Goal: Information Seeking & Learning: Learn about a topic

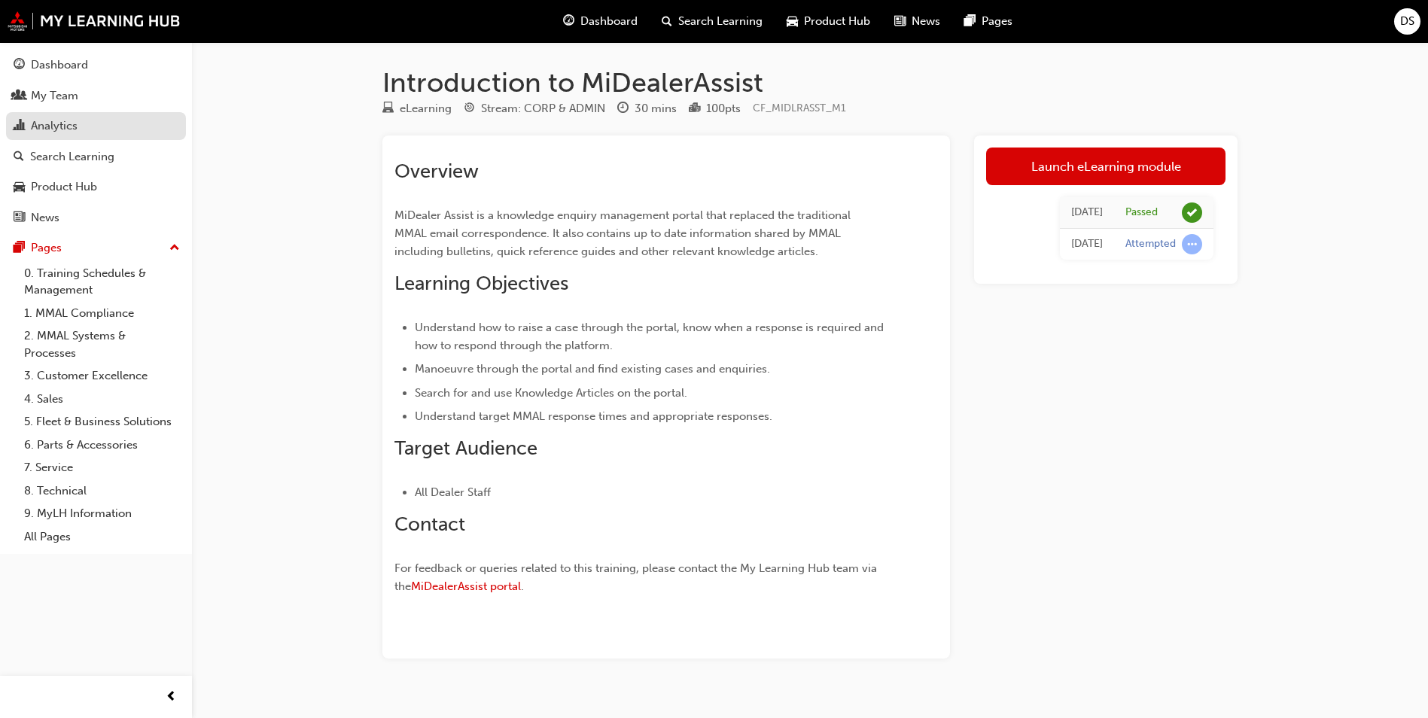
click at [65, 123] on div "Analytics" at bounding box center [54, 125] width 47 height 17
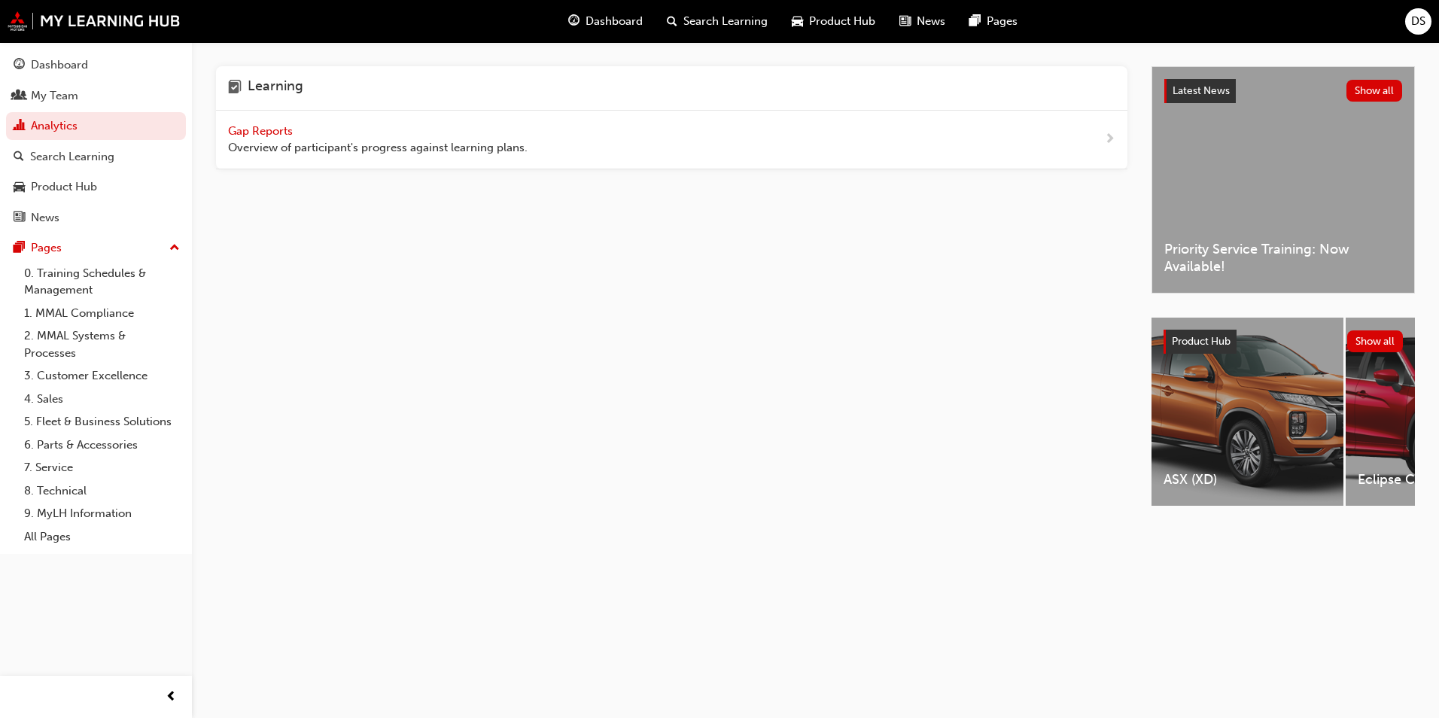
click at [275, 132] on span "Gap Reports" at bounding box center [262, 131] width 68 height 14
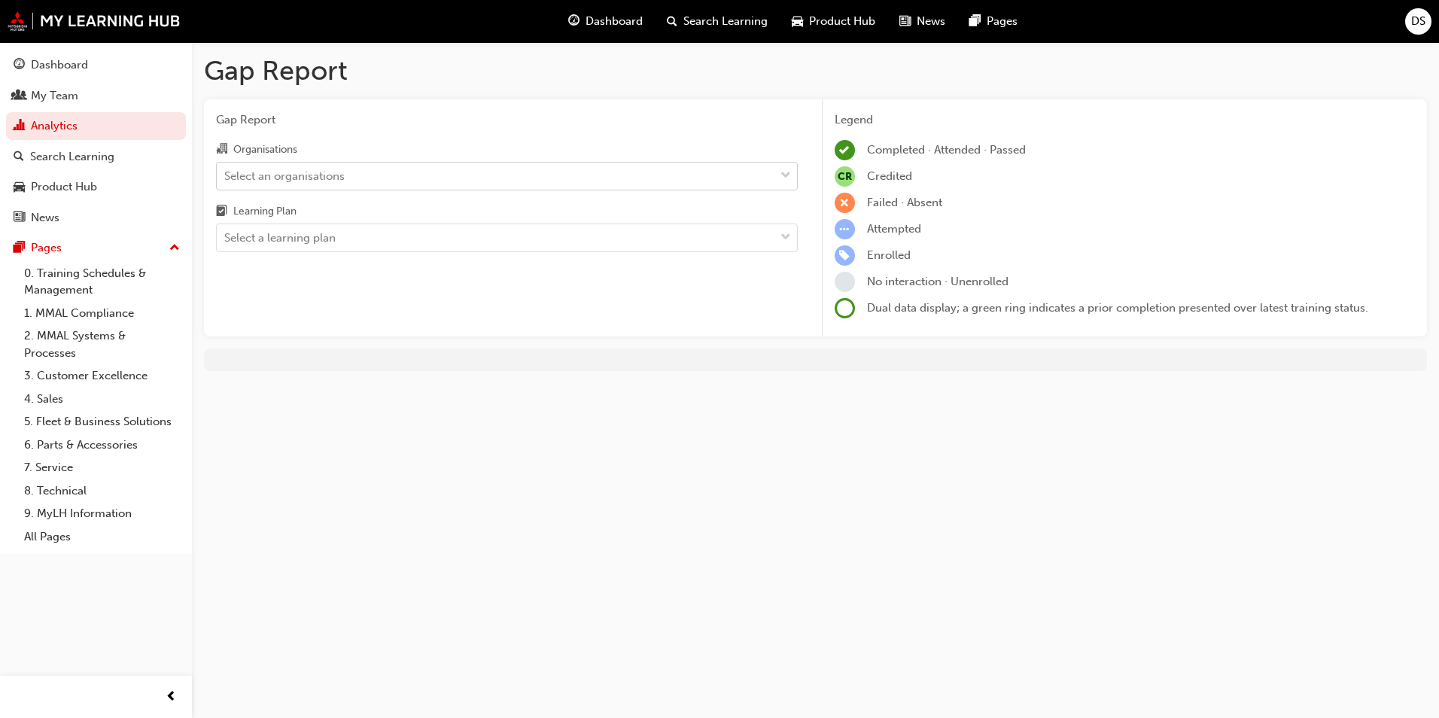
click at [327, 178] on div "Select an organisations" at bounding box center [284, 175] width 120 height 17
click at [226, 178] on input "Organisations Select an organisations" at bounding box center [225, 175] width 2 height 13
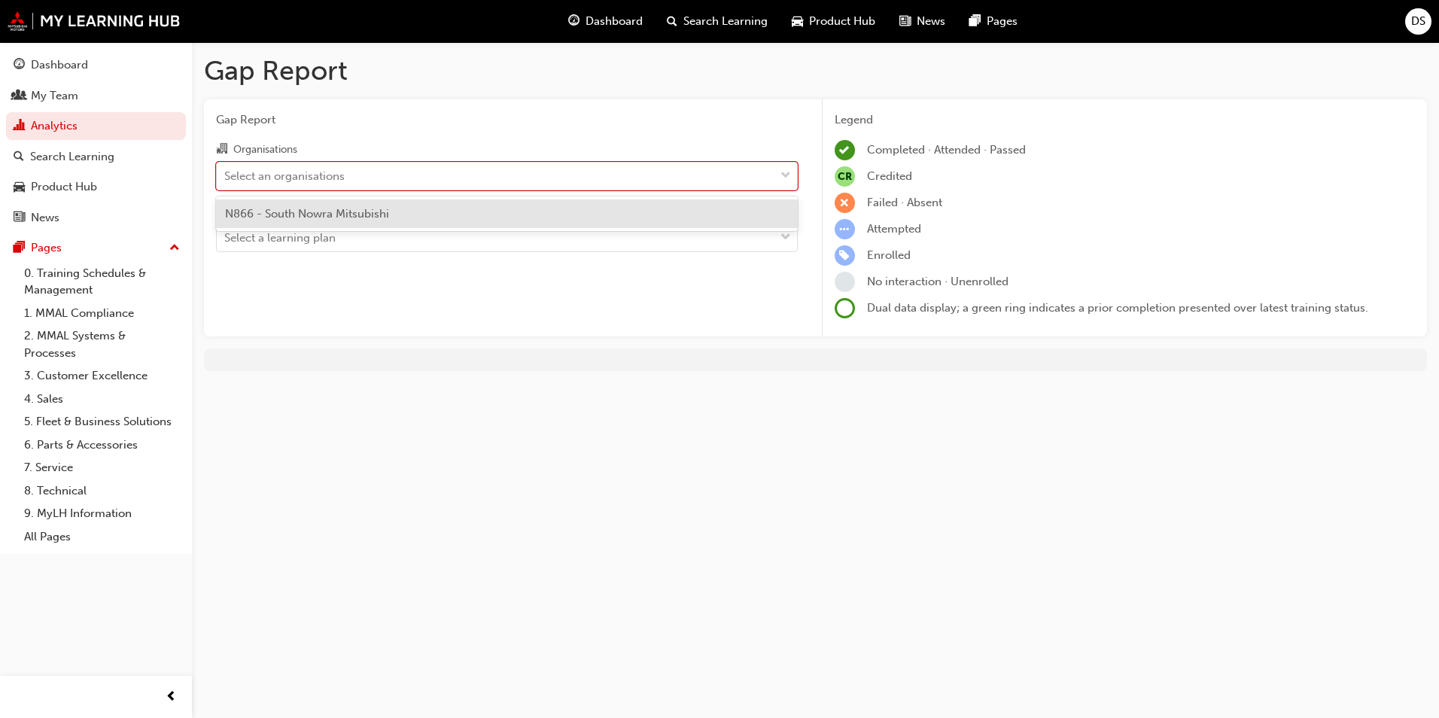
click at [329, 215] on span "N866 - South Nowra Mitsubishi" at bounding box center [307, 214] width 164 height 14
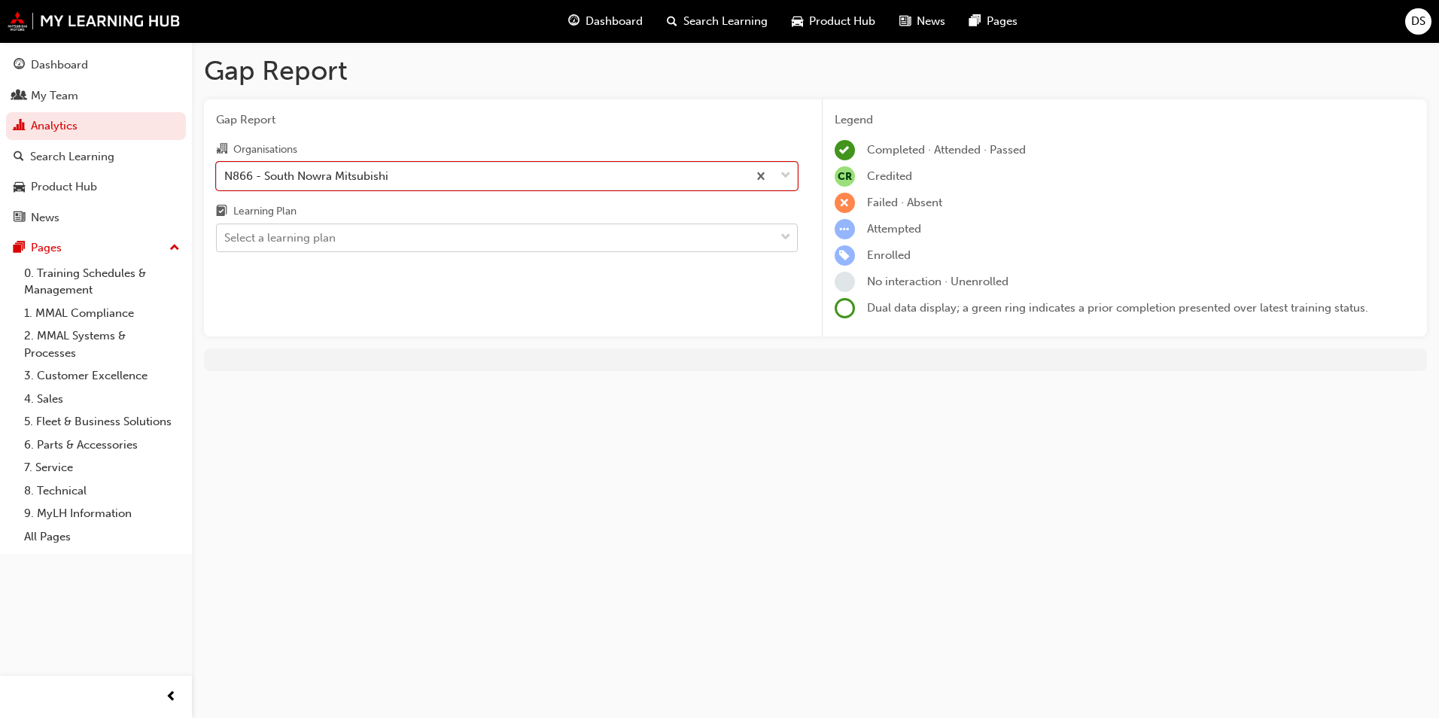
click at [338, 234] on div "Select a learning plan" at bounding box center [496, 238] width 558 height 26
click at [226, 234] on input "Learning Plan Select a learning plan" at bounding box center [225, 237] width 2 height 13
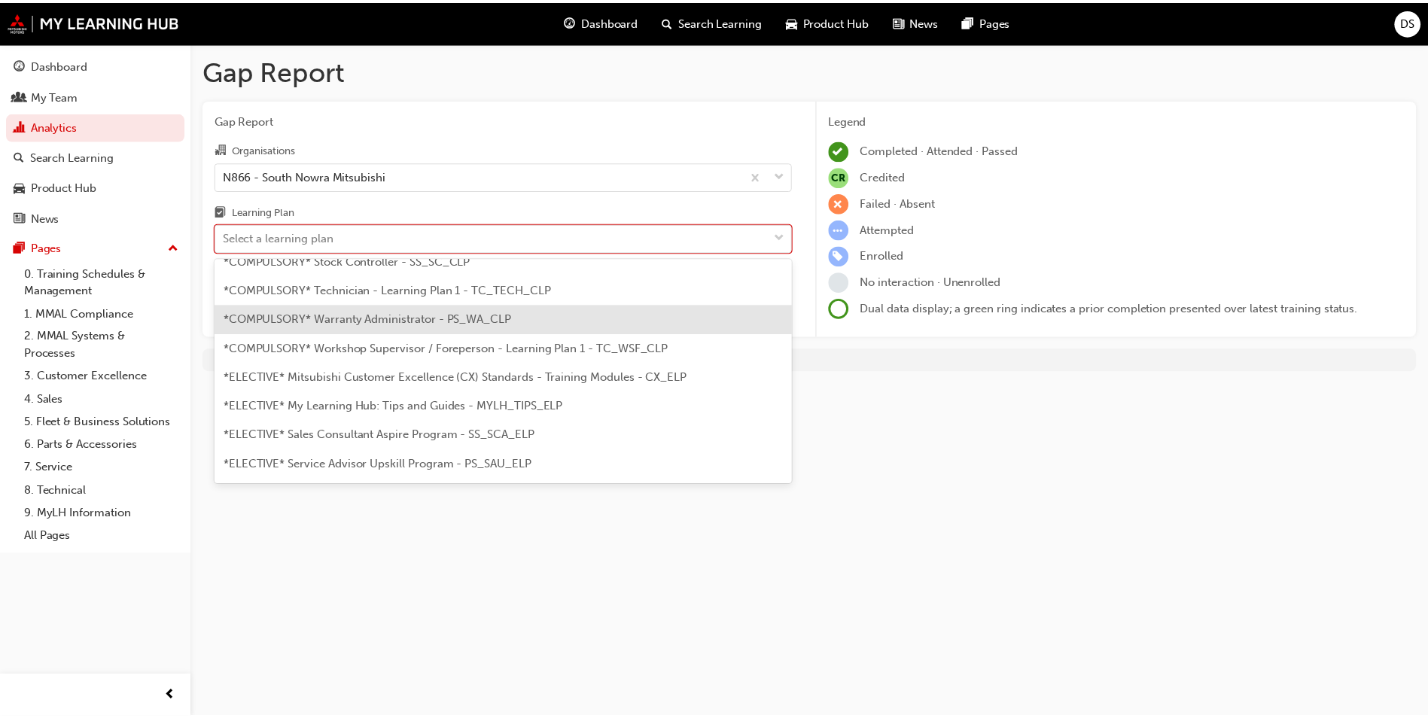
scroll to position [677, 0]
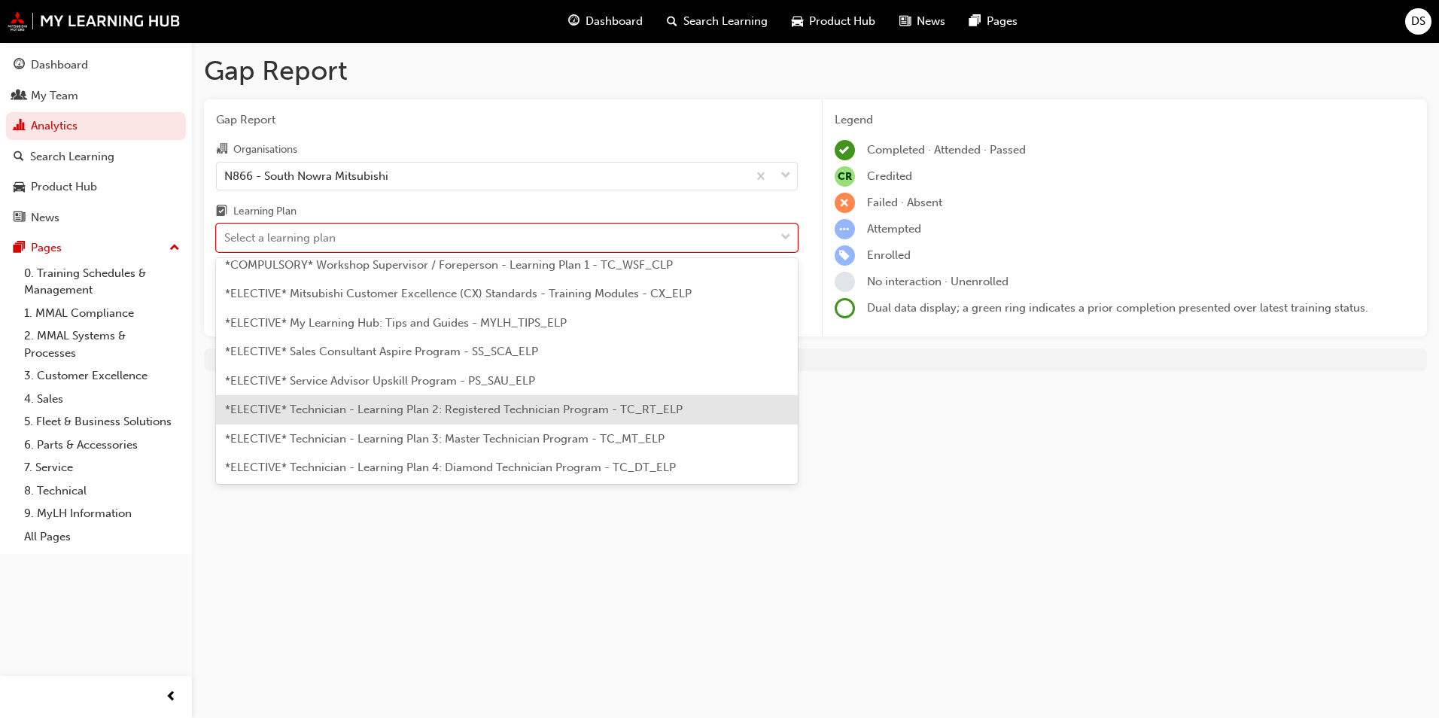
click at [466, 413] on span "*ELECTIVE* Technician - Learning Plan 2: Registered Technician Program - TC_RT_…" at bounding box center [454, 410] width 458 height 14
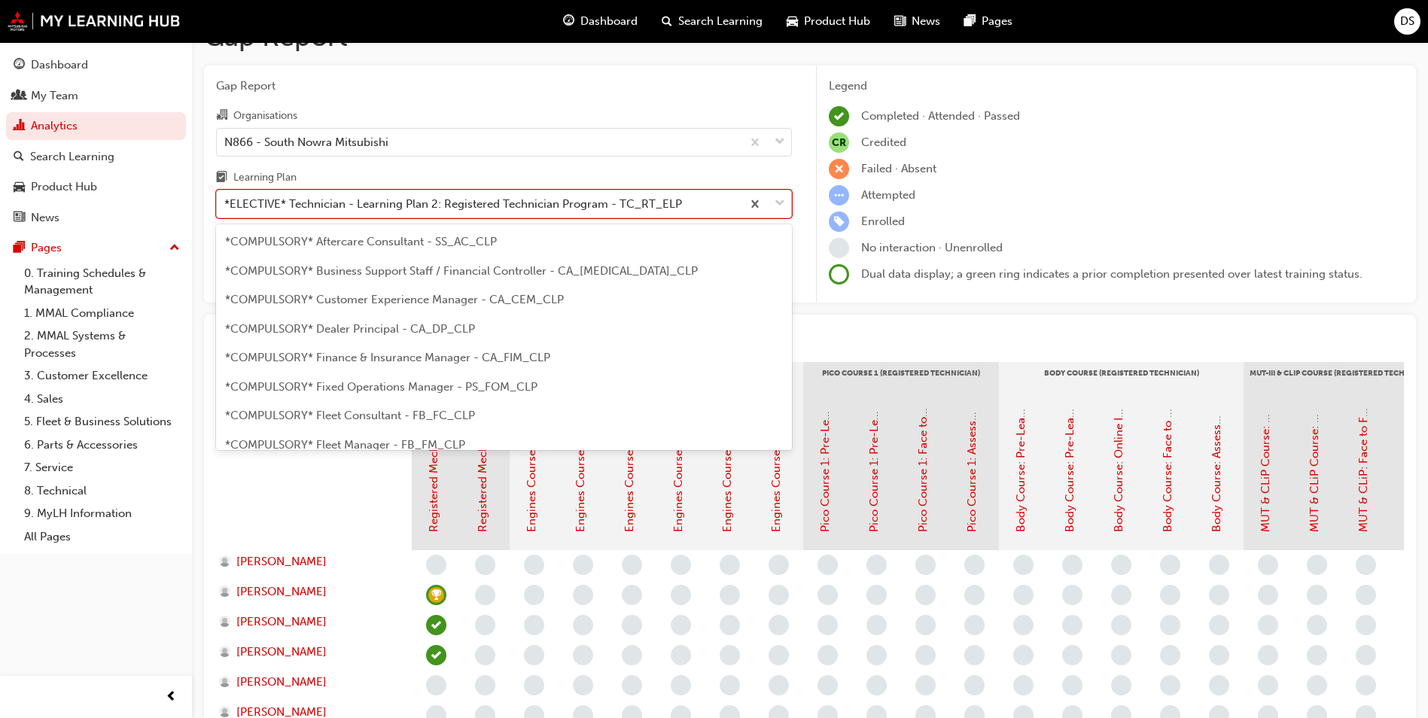
scroll to position [628, 0]
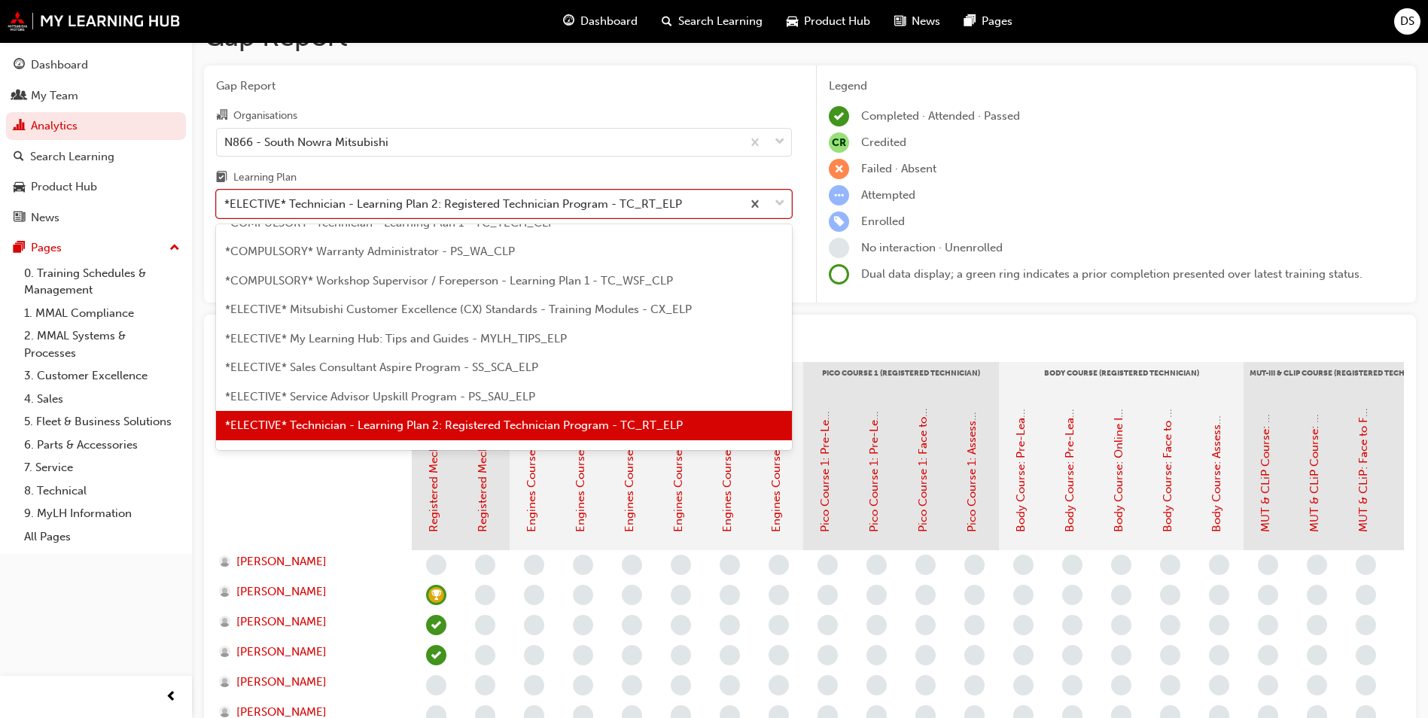
click at [565, 205] on div "*ELECTIVE* Technician - Learning Plan 2: Registered Technician Program - TC_RT_…" at bounding box center [453, 204] width 458 height 17
click at [226, 205] on input "Learning Plan option *ELECTIVE* Technician - Learning Plan 2: Registered Techni…" at bounding box center [225, 203] width 2 height 13
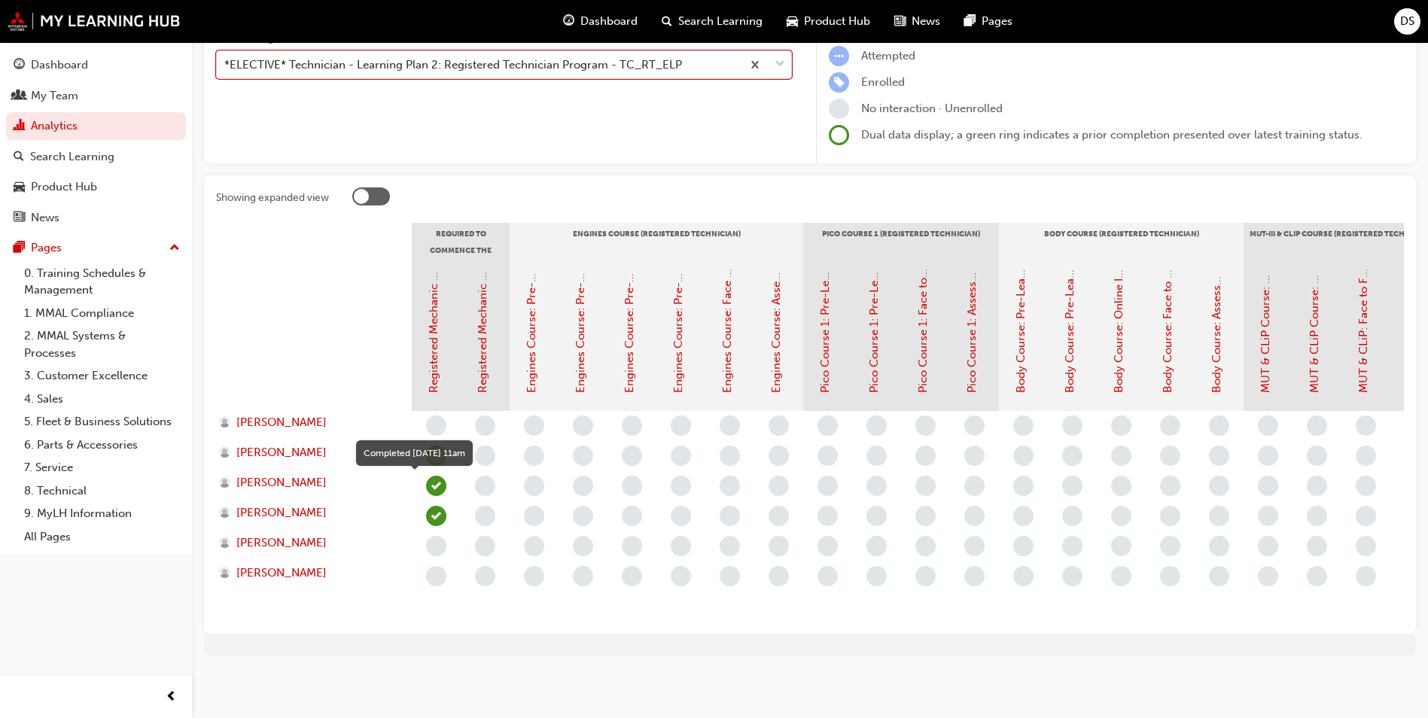
scroll to position [34, 0]
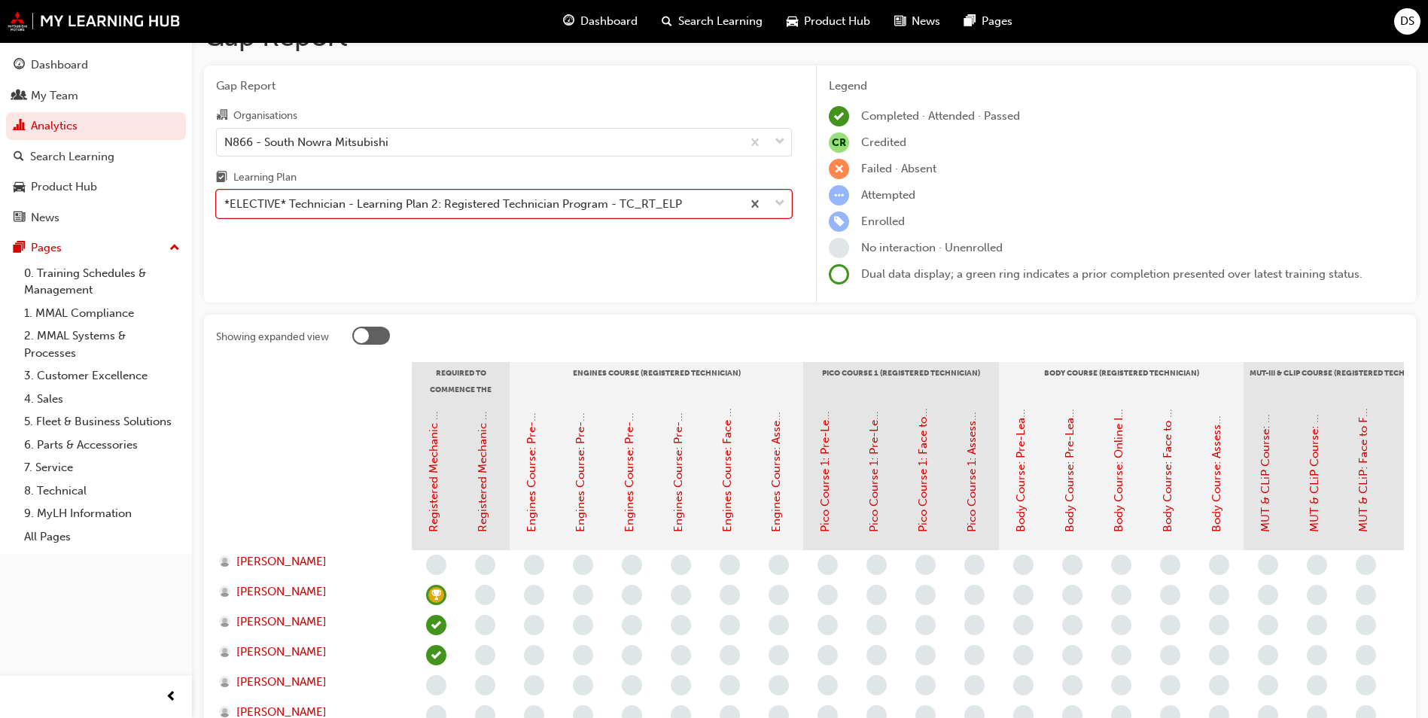
click at [565, 207] on div "*ELECTIVE* Technician - Learning Plan 2: Registered Technician Program - TC_RT_…" at bounding box center [453, 204] width 458 height 17
click at [226, 207] on input "Learning Plan option *ELECTIVE* Technician - Learning Plan 2: Registered Techni…" at bounding box center [225, 203] width 2 height 13
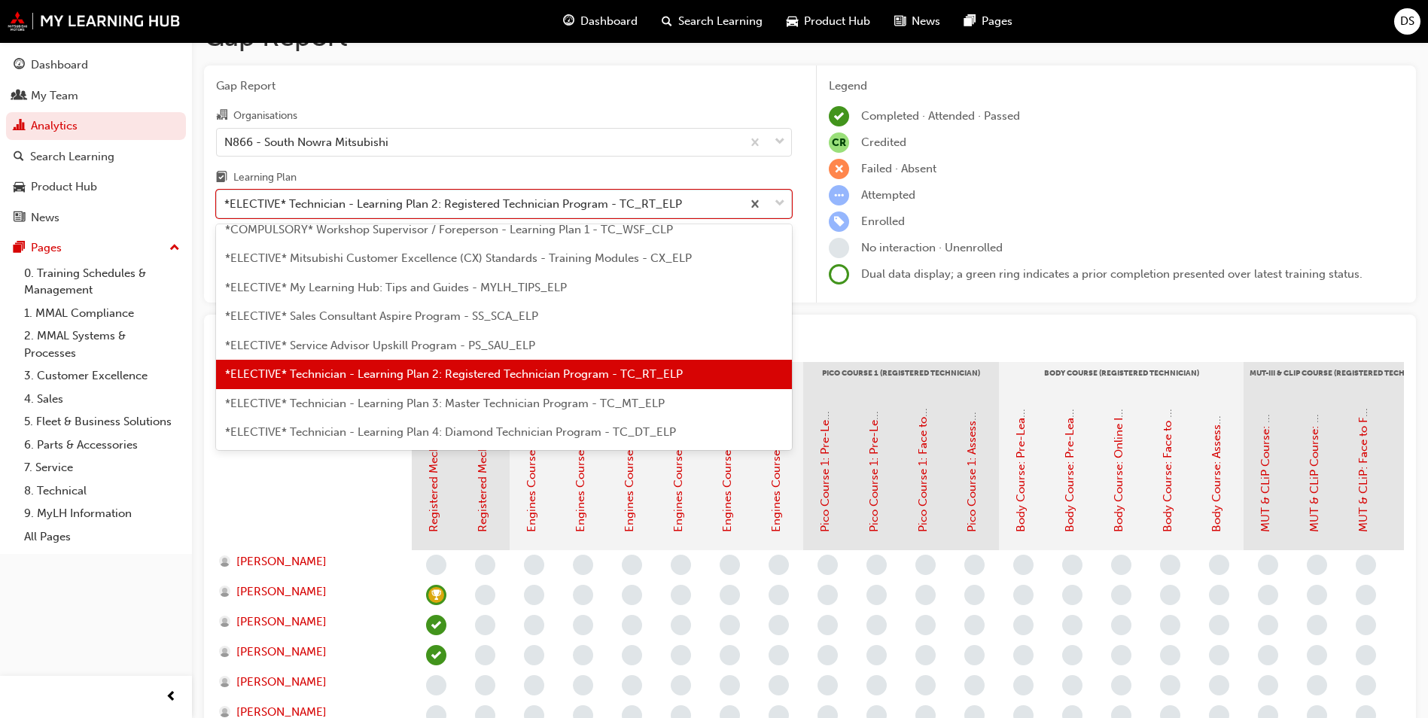
scroll to position [703, 0]
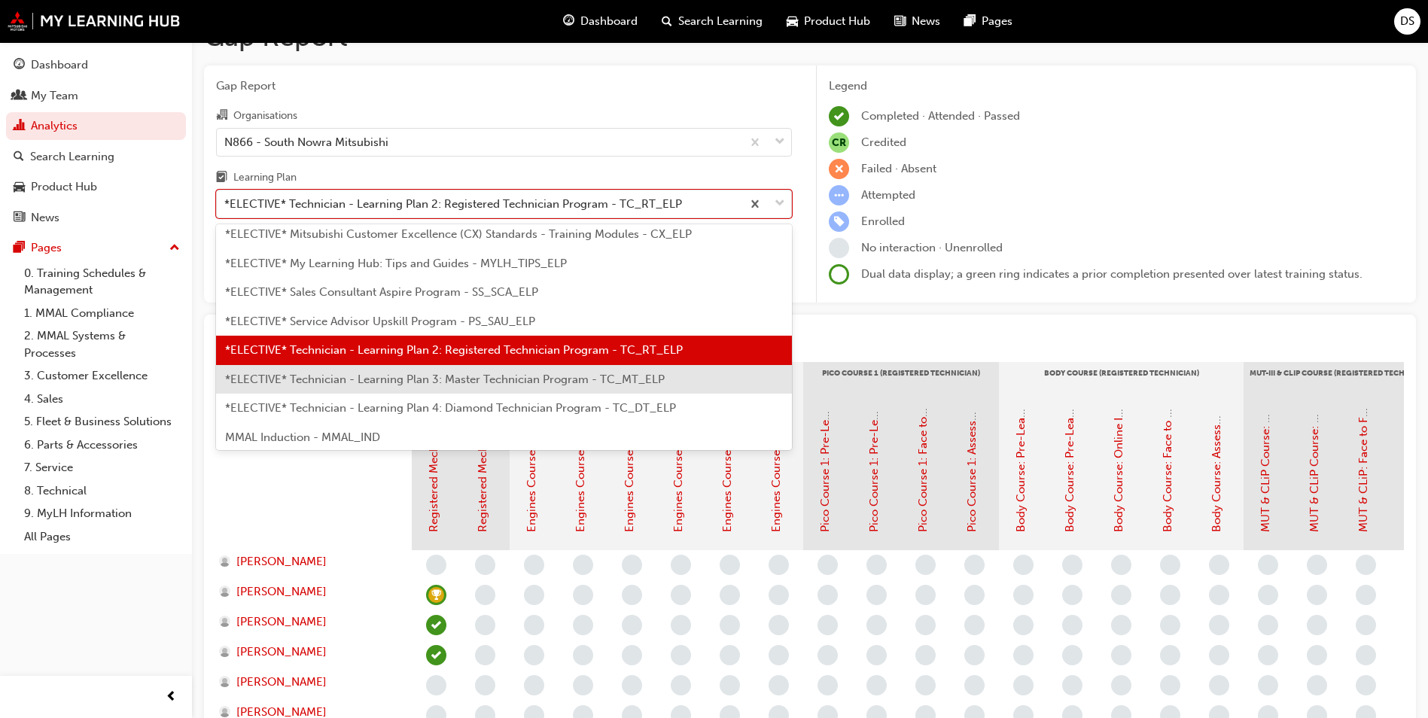
click at [541, 382] on span "*ELECTIVE* Technician - Learning Plan 3: Master Technician Program - TC_MT_ELP" at bounding box center [445, 380] width 440 height 14
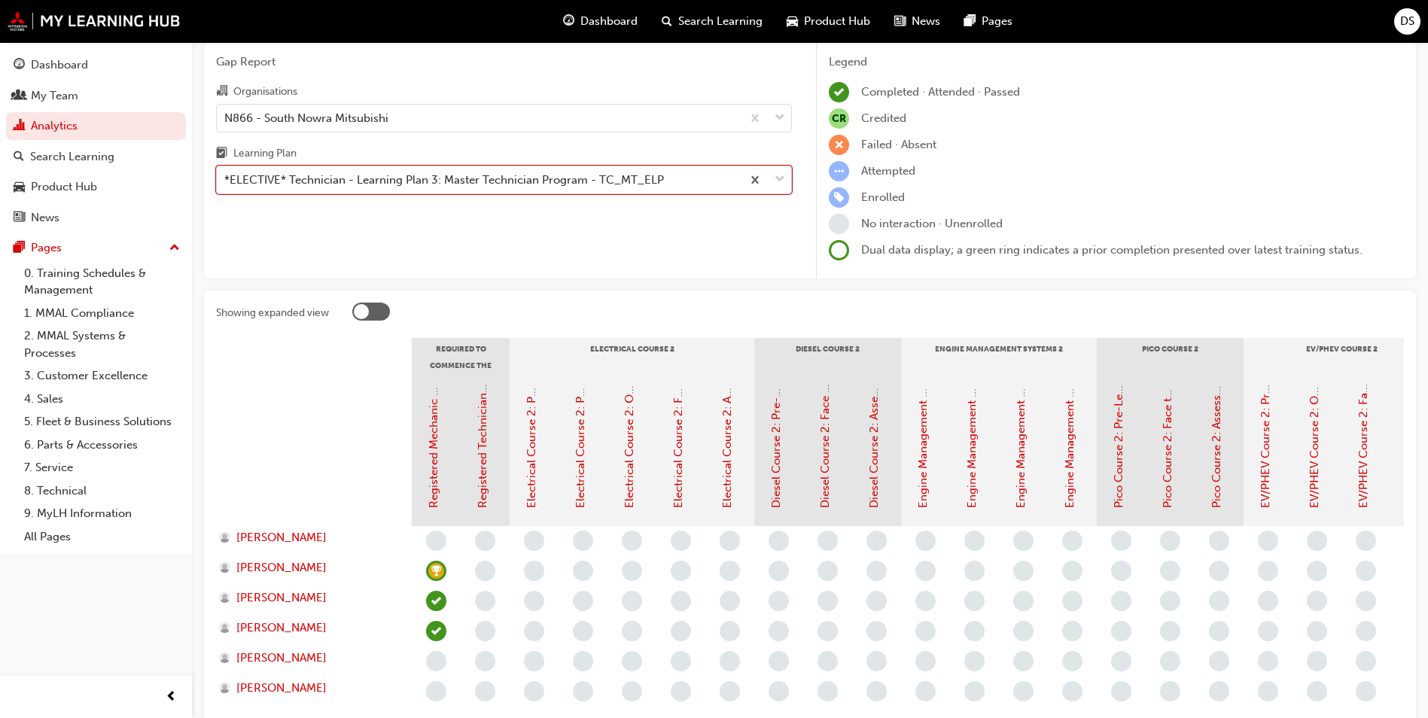
scroll to position [34, 0]
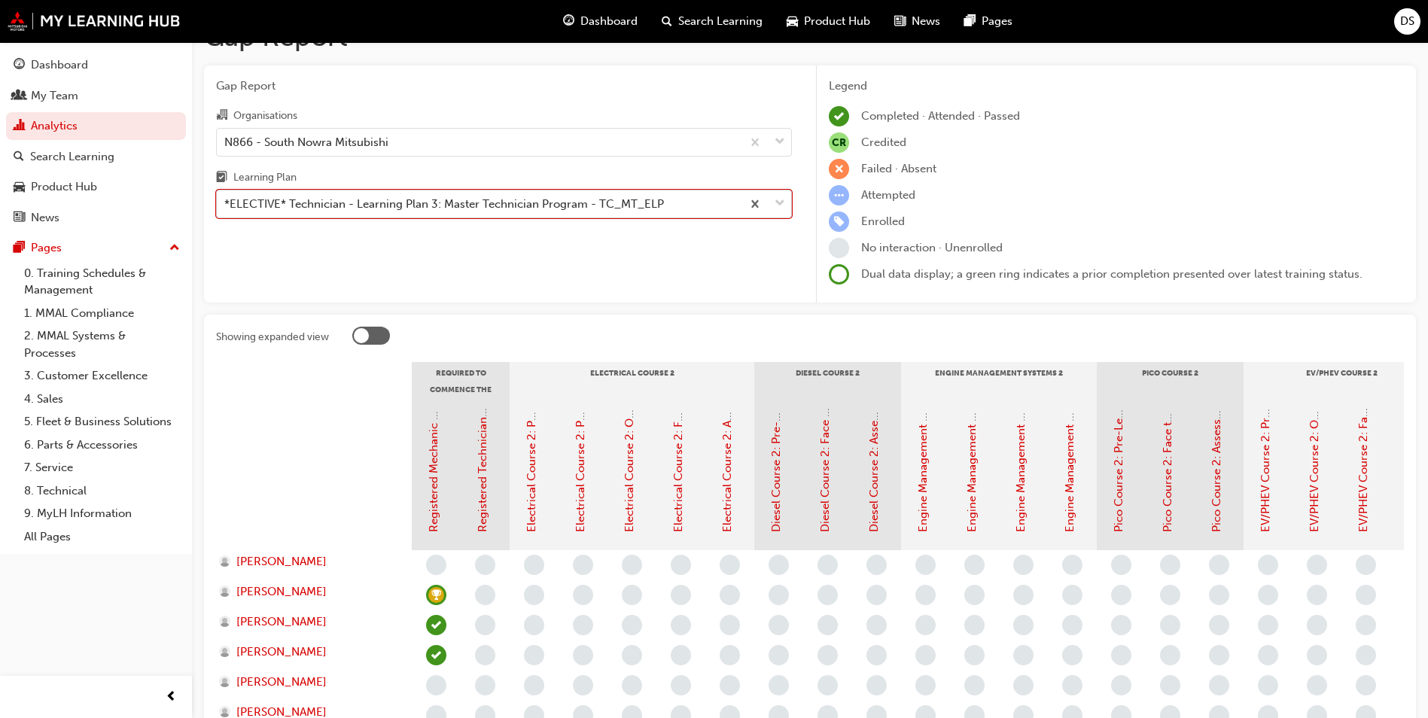
click at [556, 204] on div "*ELECTIVE* Technician - Learning Plan 3: Master Technician Program - TC_MT_ELP" at bounding box center [444, 204] width 440 height 17
click at [226, 204] on input "Learning Plan option *ELECTIVE* Technician - Learning Plan 3: Master Technician…" at bounding box center [225, 203] width 2 height 13
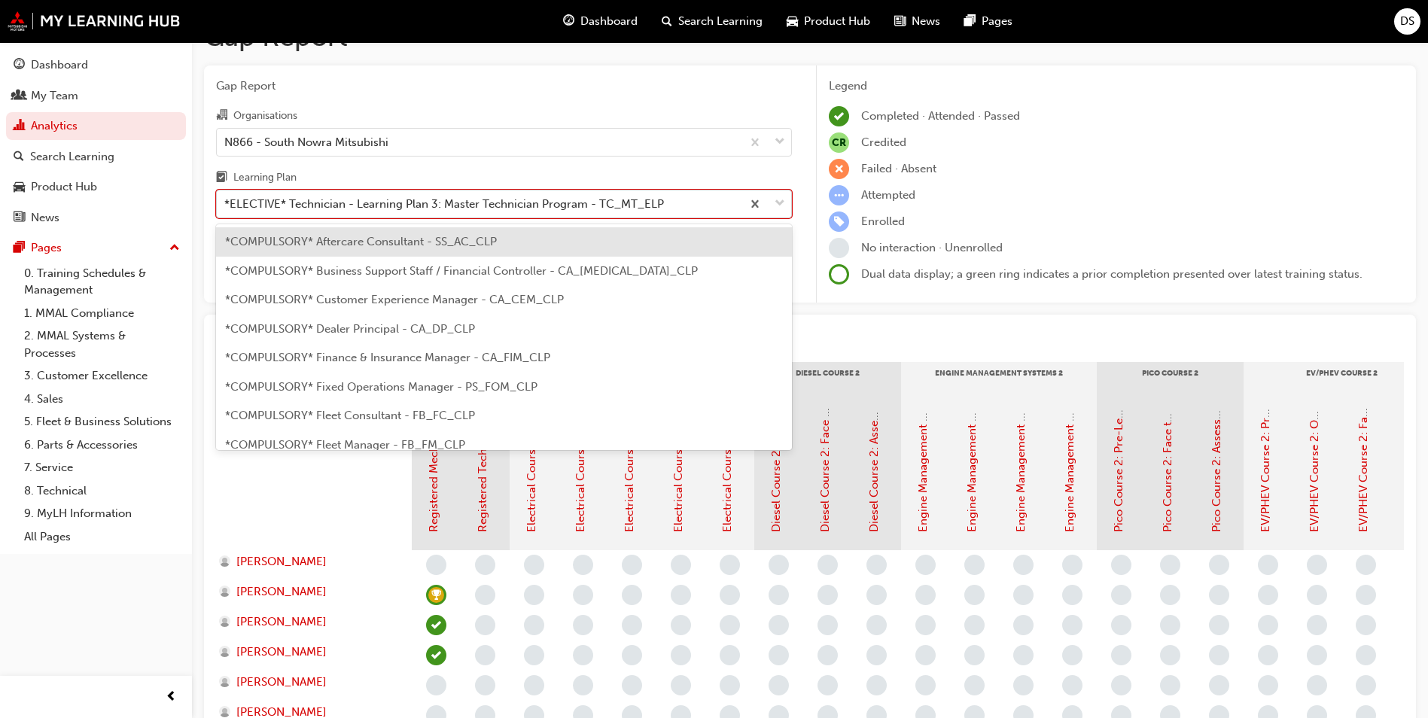
scroll to position [657, 0]
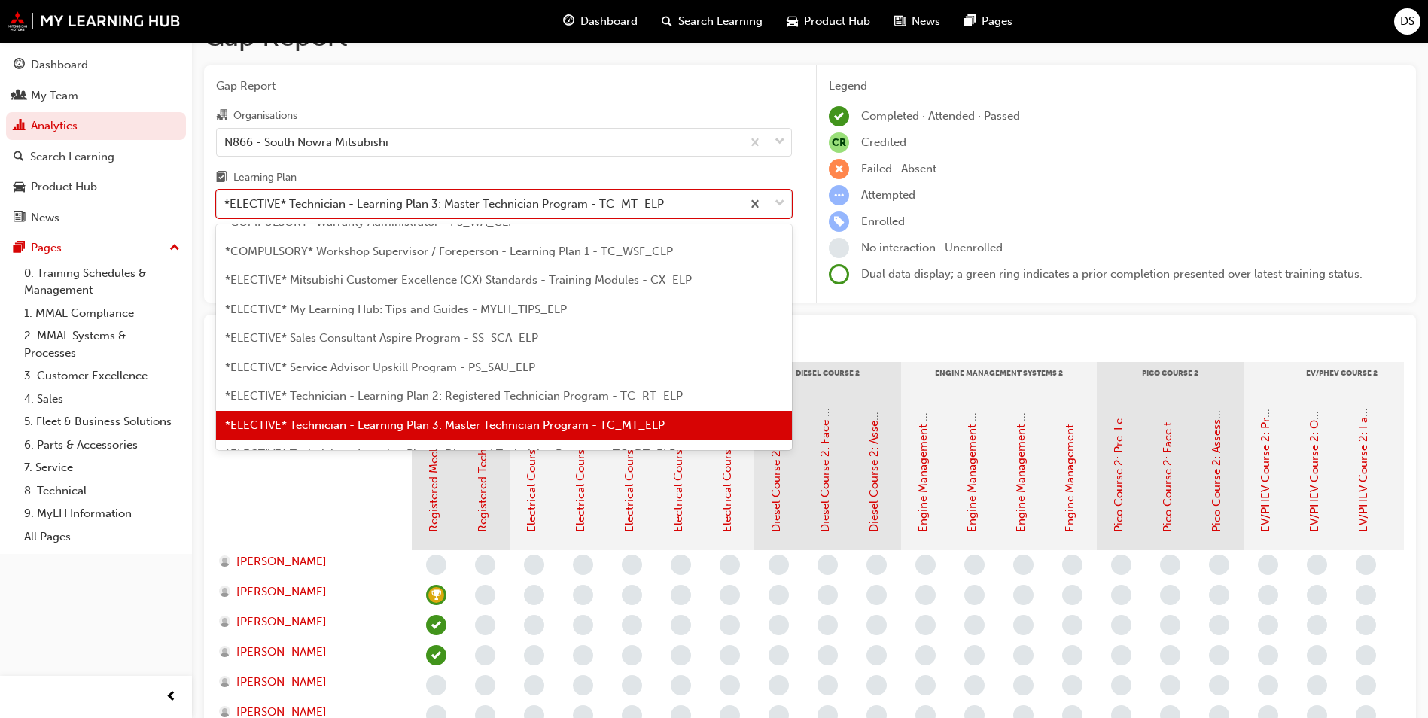
click at [572, 388] on div "*ELECTIVE* Technician - Learning Plan 2: Registered Technician Program - TC_RT_…" at bounding box center [504, 396] width 576 height 29
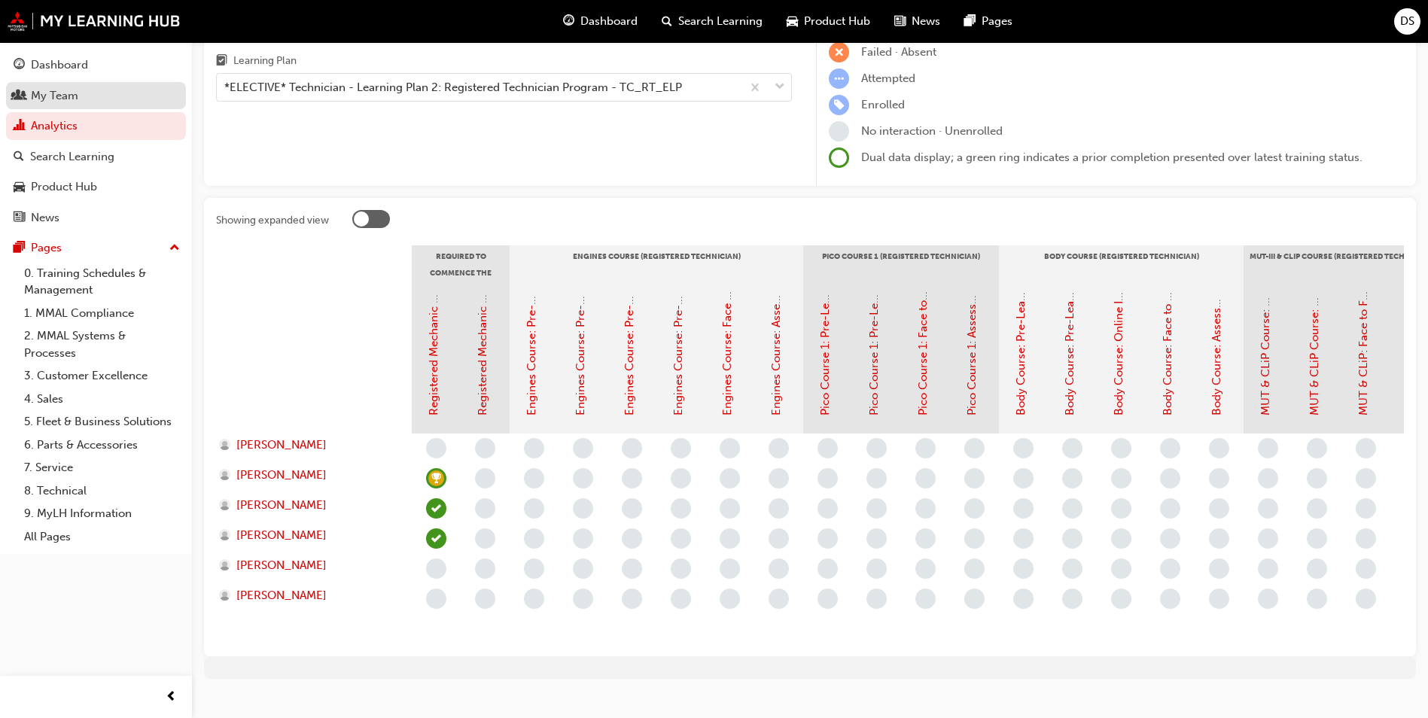
click at [65, 94] on div "My Team" at bounding box center [54, 95] width 47 height 17
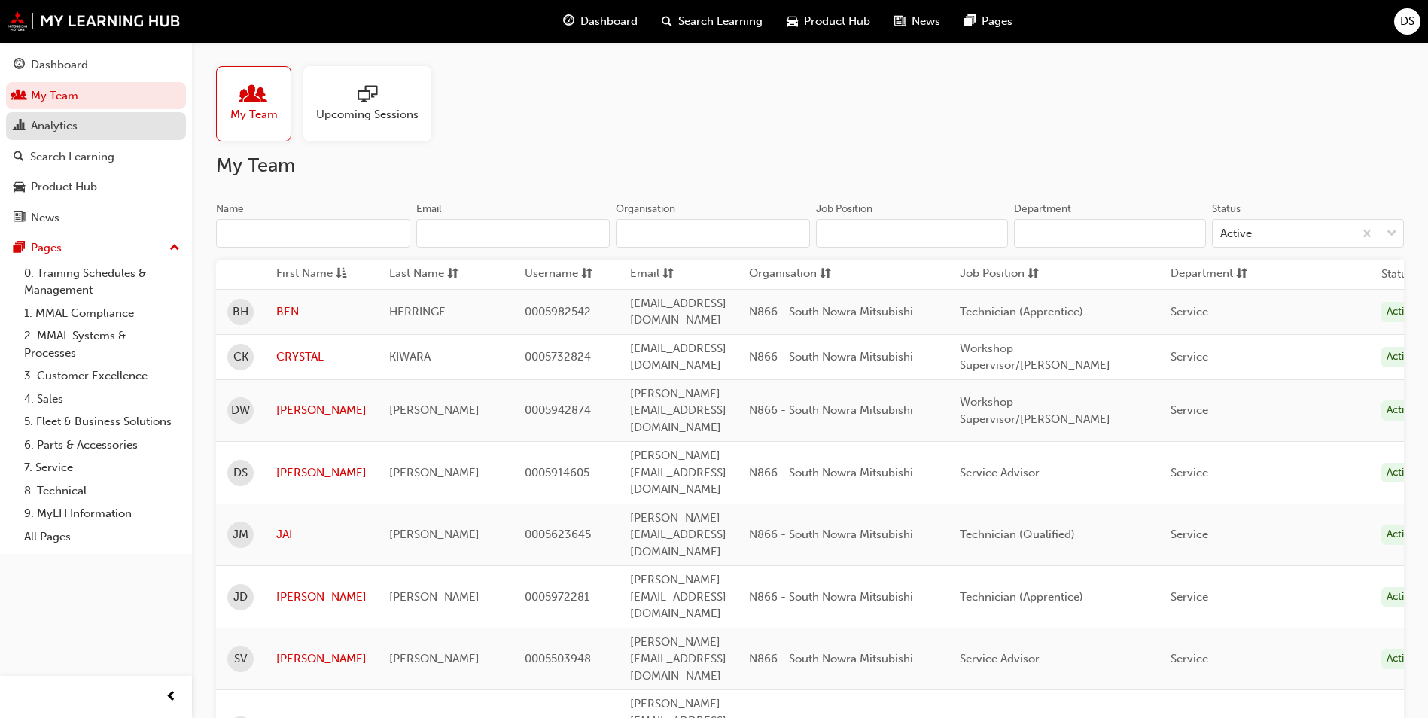
click at [87, 120] on div "Analytics" at bounding box center [96, 126] width 165 height 19
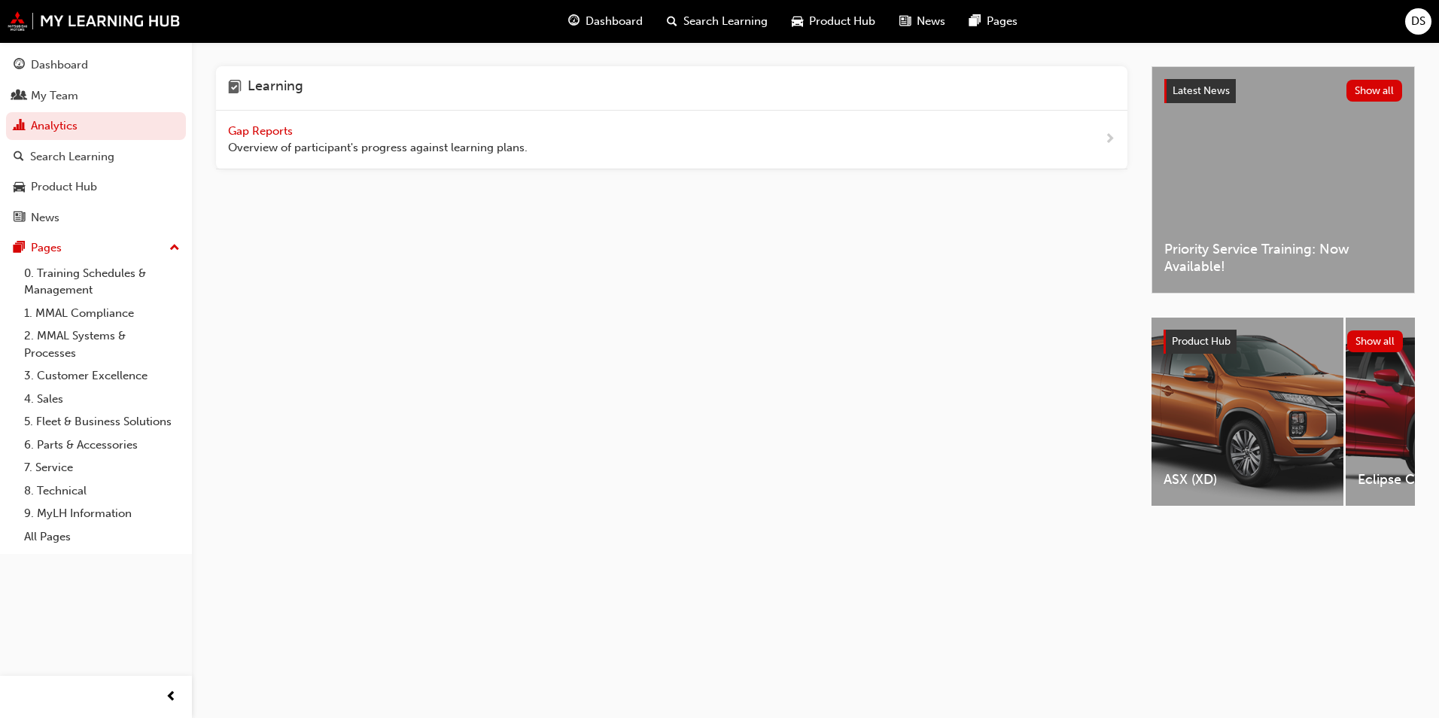
click at [261, 129] on span "Gap Reports" at bounding box center [262, 131] width 68 height 14
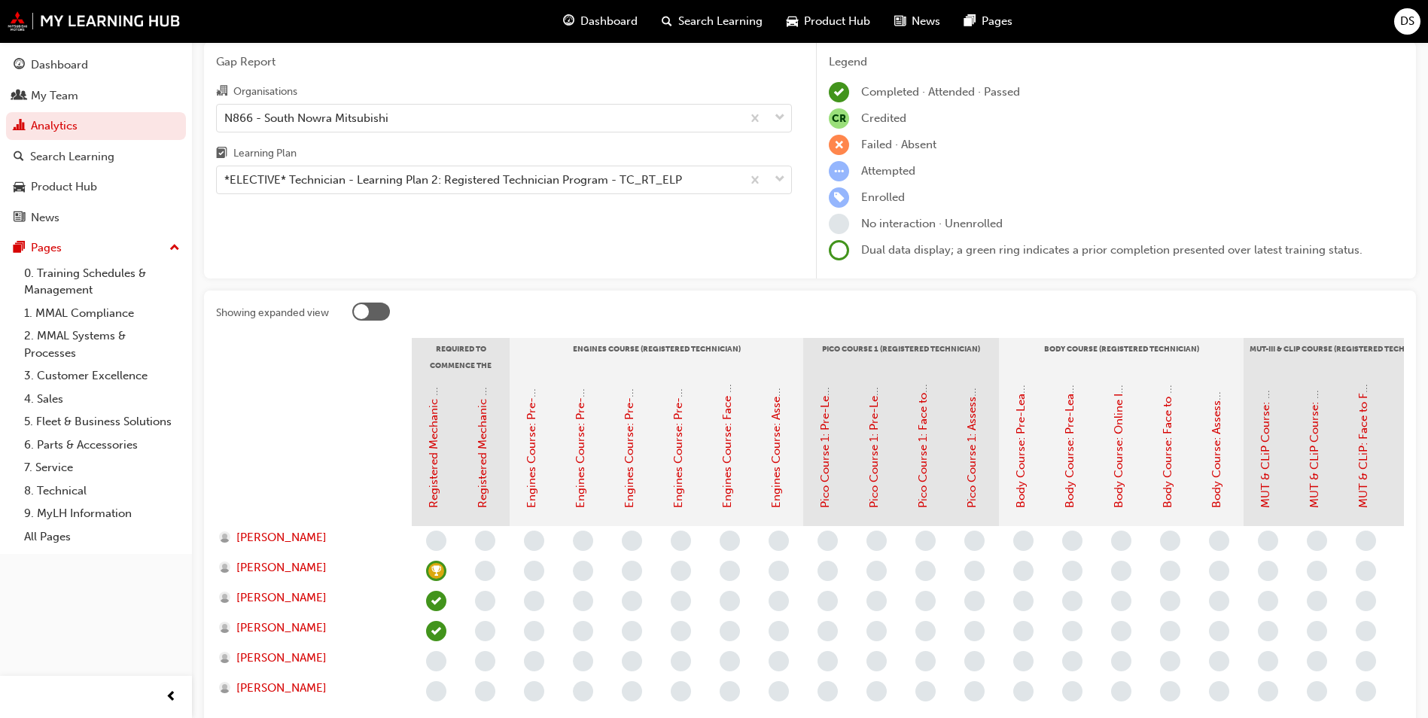
scroll to position [151, 0]
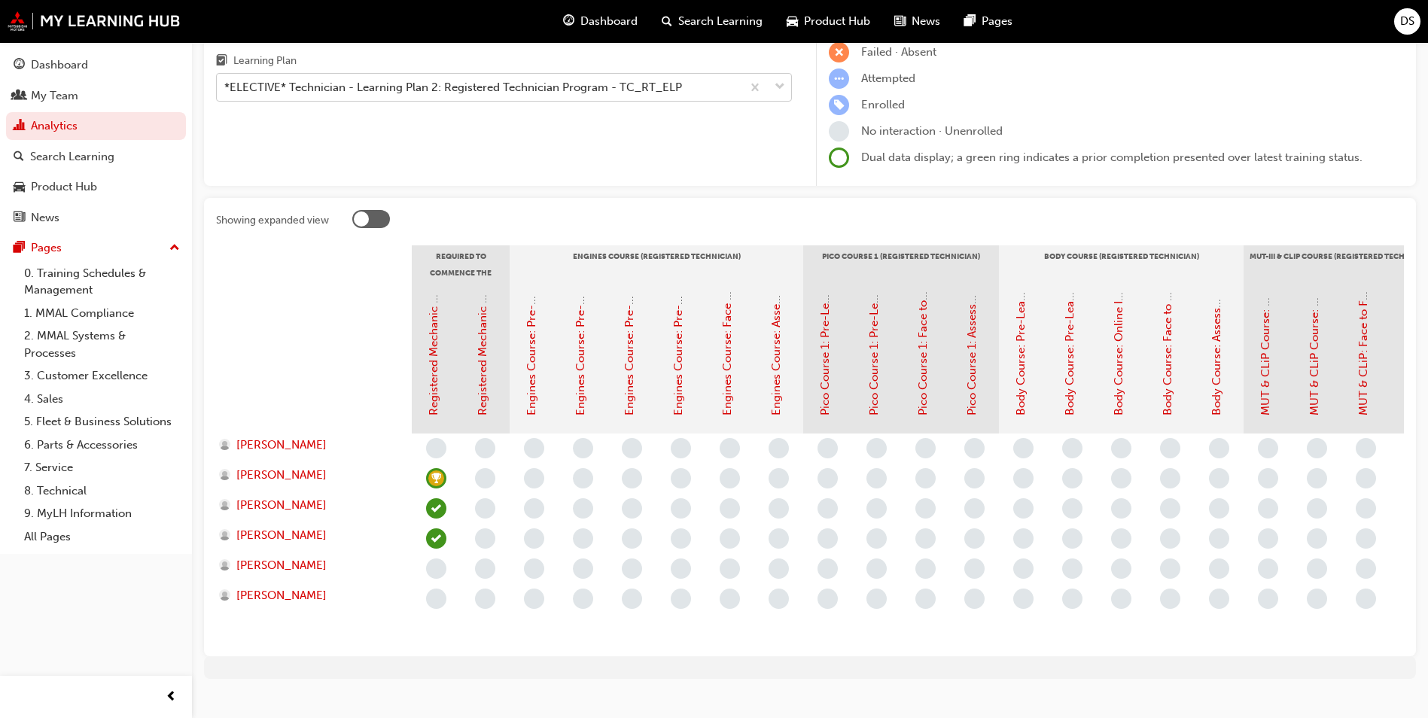
click at [592, 78] on div "*ELECTIVE* Technician - Learning Plan 2: Registered Technician Program - TC_RT_…" at bounding box center [479, 88] width 525 height 26
click at [226, 81] on input "Learning Plan *ELECTIVE* Technician - Learning Plan 2: Registered Technician Pr…" at bounding box center [225, 87] width 2 height 13
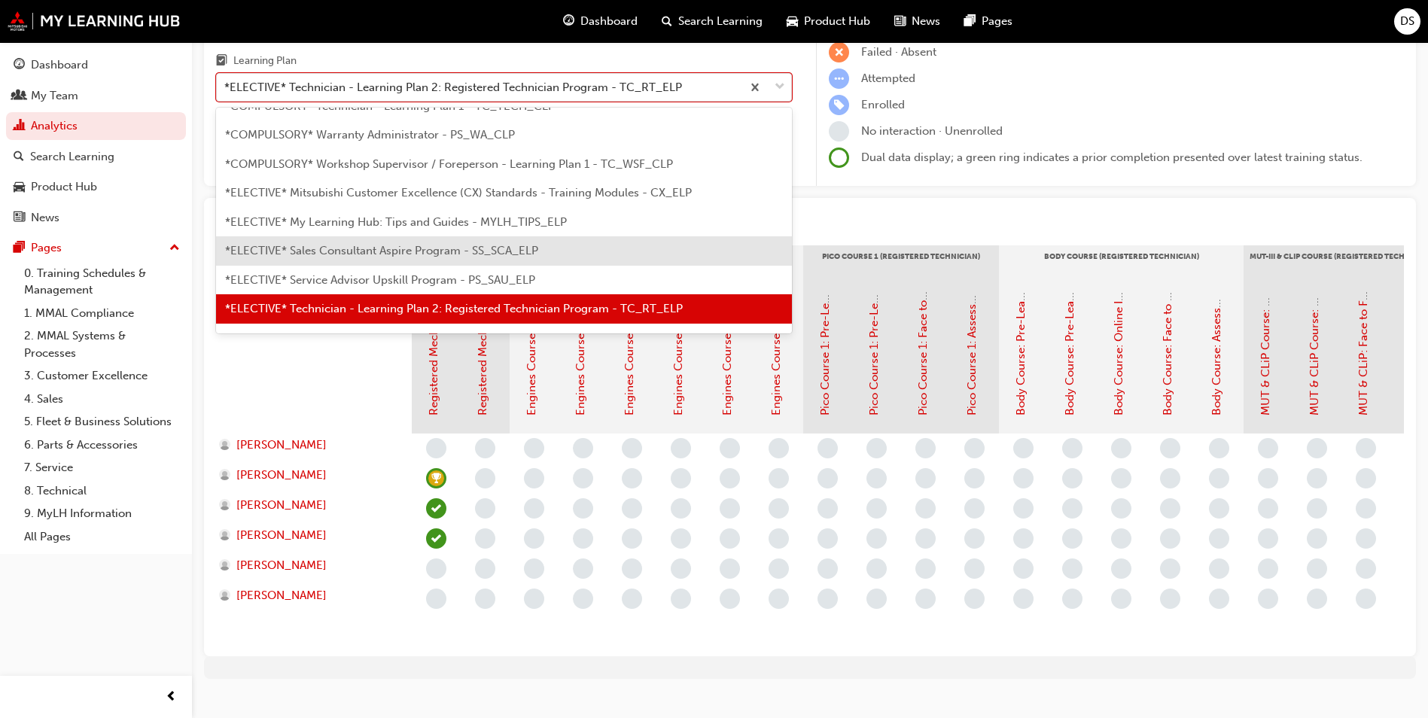
scroll to position [552, 0]
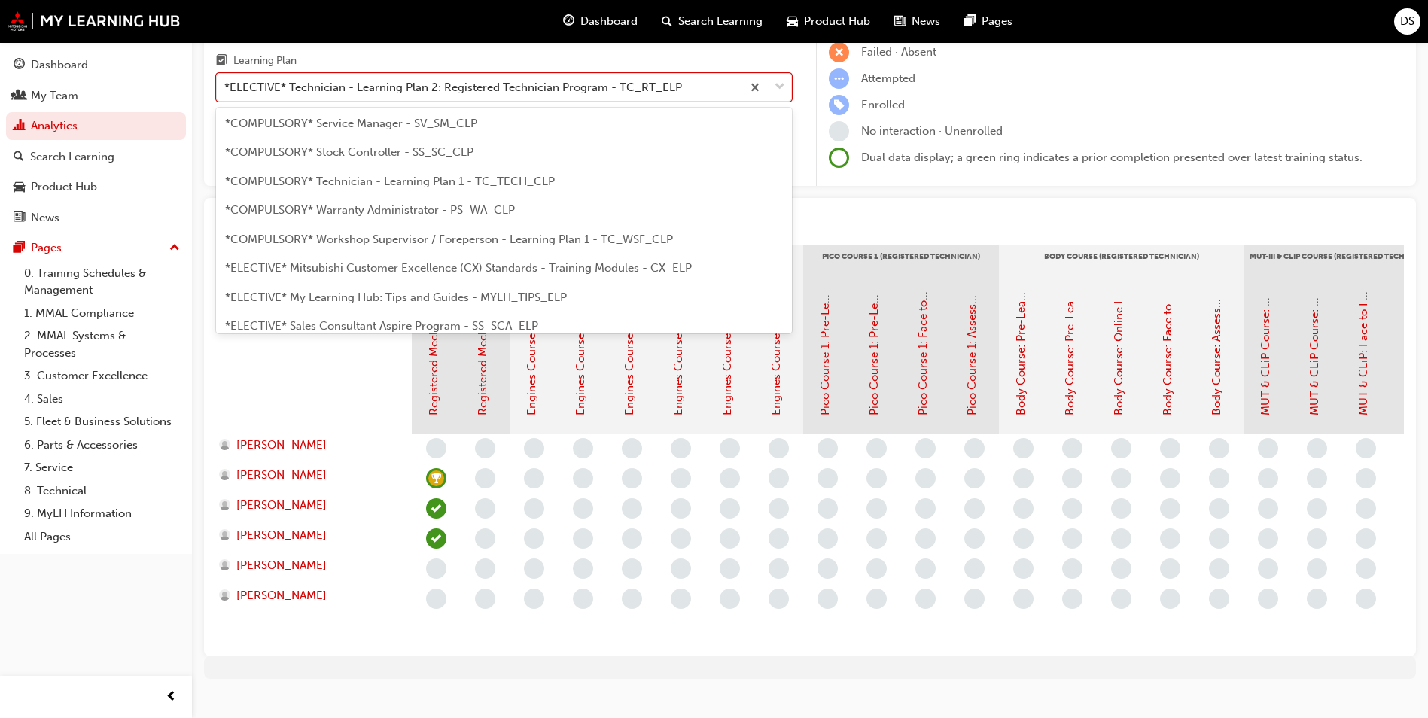
click at [498, 179] on span "*COMPULSORY* Technician - Learning Plan 1 - TC_TECH_CLP" at bounding box center [390, 182] width 330 height 14
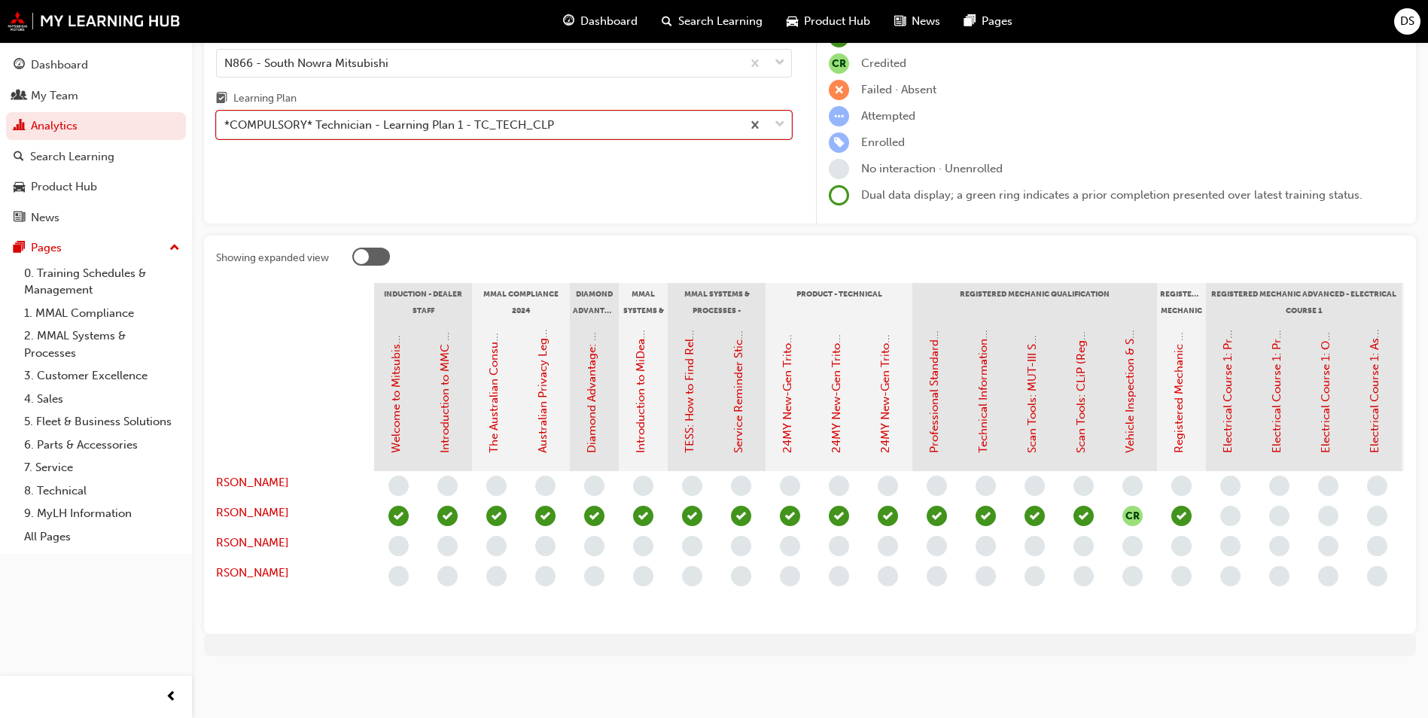
scroll to position [0, 45]
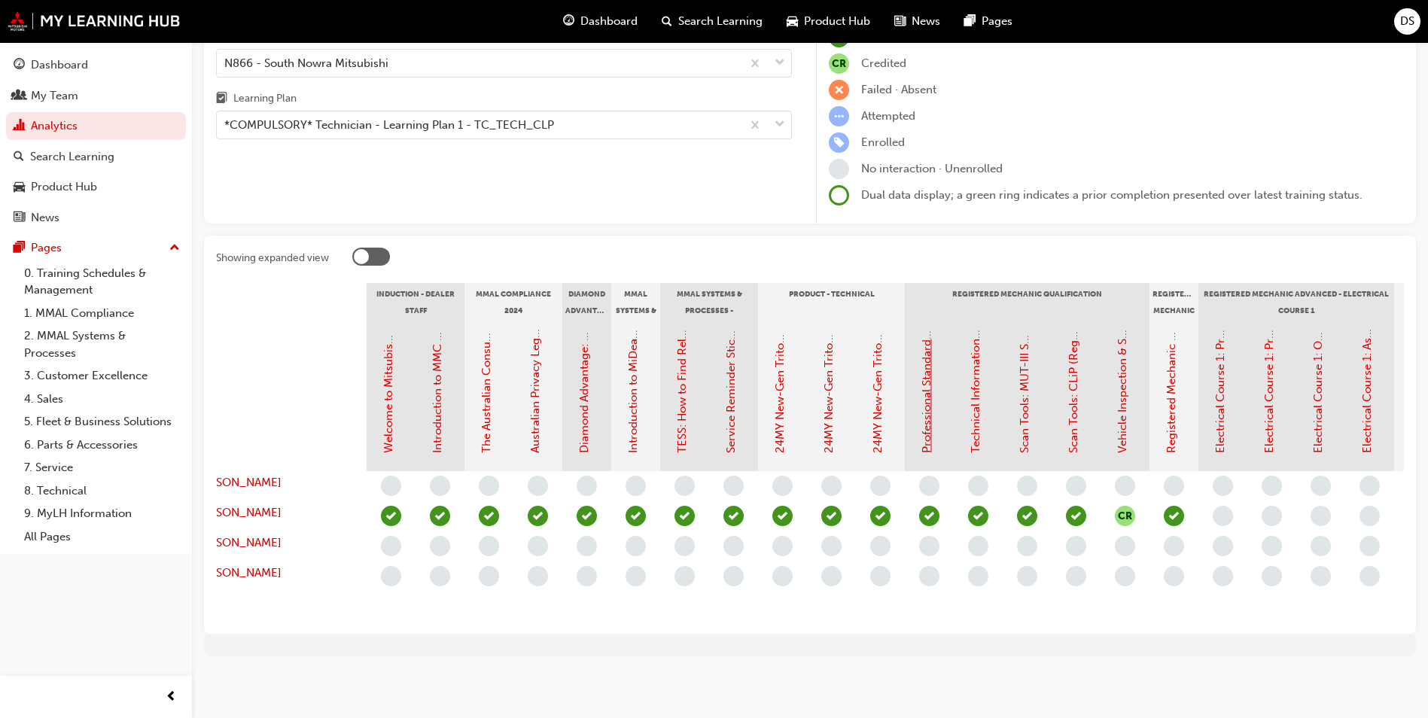
click at [928, 346] on link "Professional Standards (Registered Mechanic Qualification)" at bounding box center [927, 298] width 14 height 309
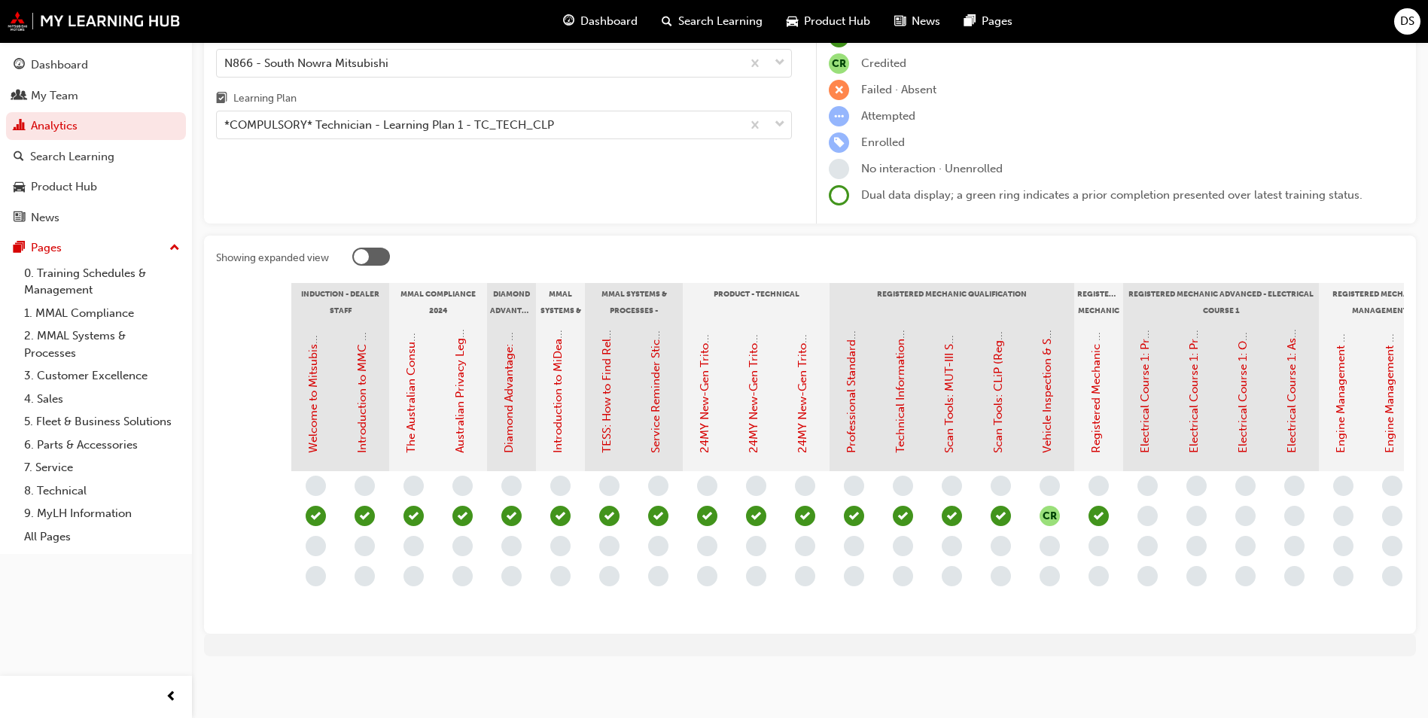
scroll to position [0, 132]
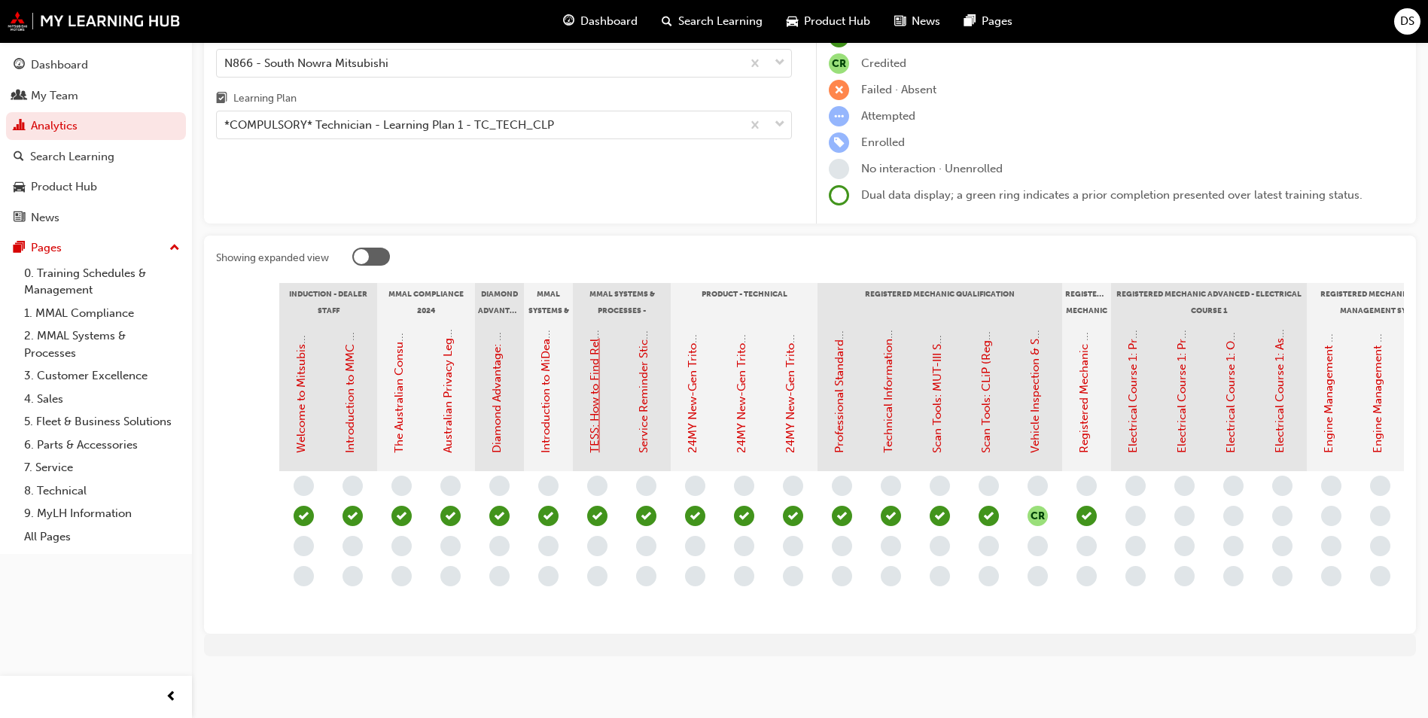
click at [597, 391] on link "TESS: How to Find Relevant Information & Create TSRs" at bounding box center [595, 311] width 14 height 285
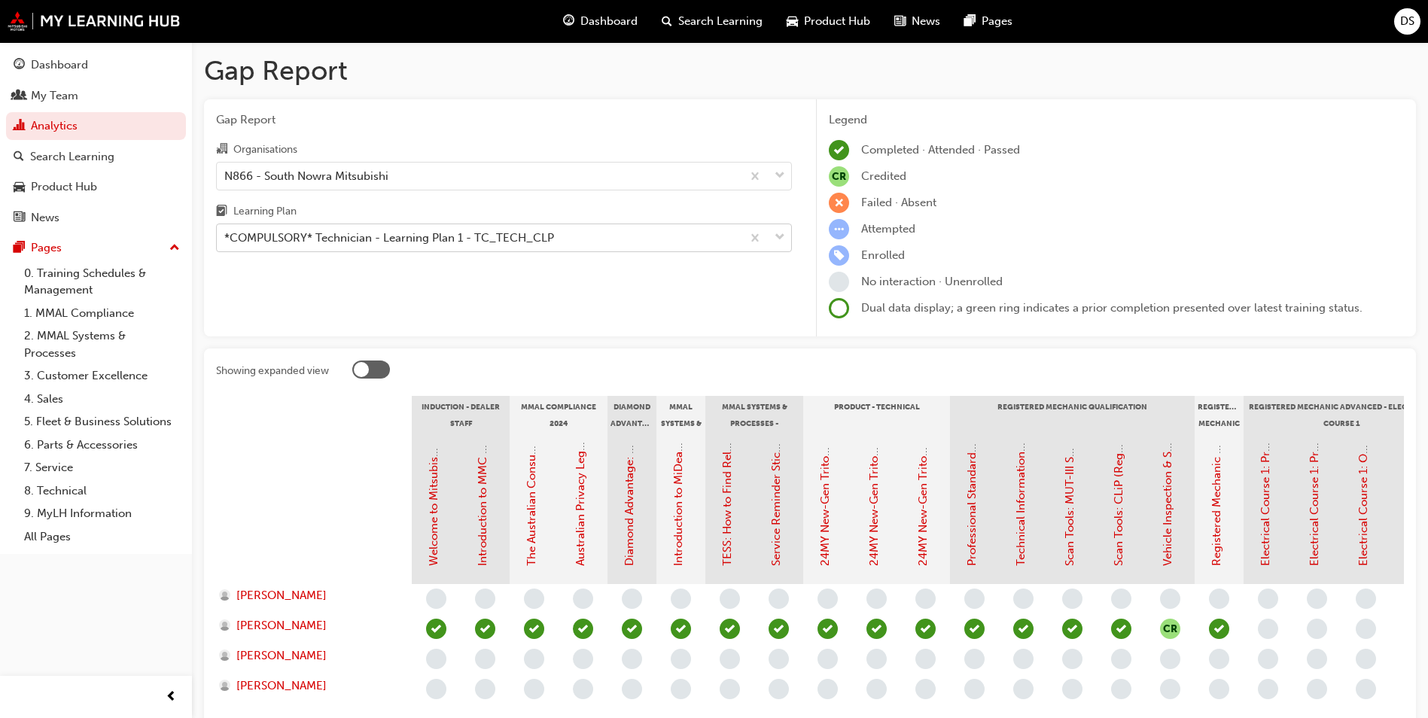
click at [617, 239] on div "*COMPULSORY* Technician - Learning Plan 1 - TC_TECH_CLP" at bounding box center [479, 238] width 525 height 26
click at [226, 239] on input "Learning Plan *COMPULSORY* Technician - Learning Plan 1 - TC_TECH_CLP" at bounding box center [225, 237] width 2 height 13
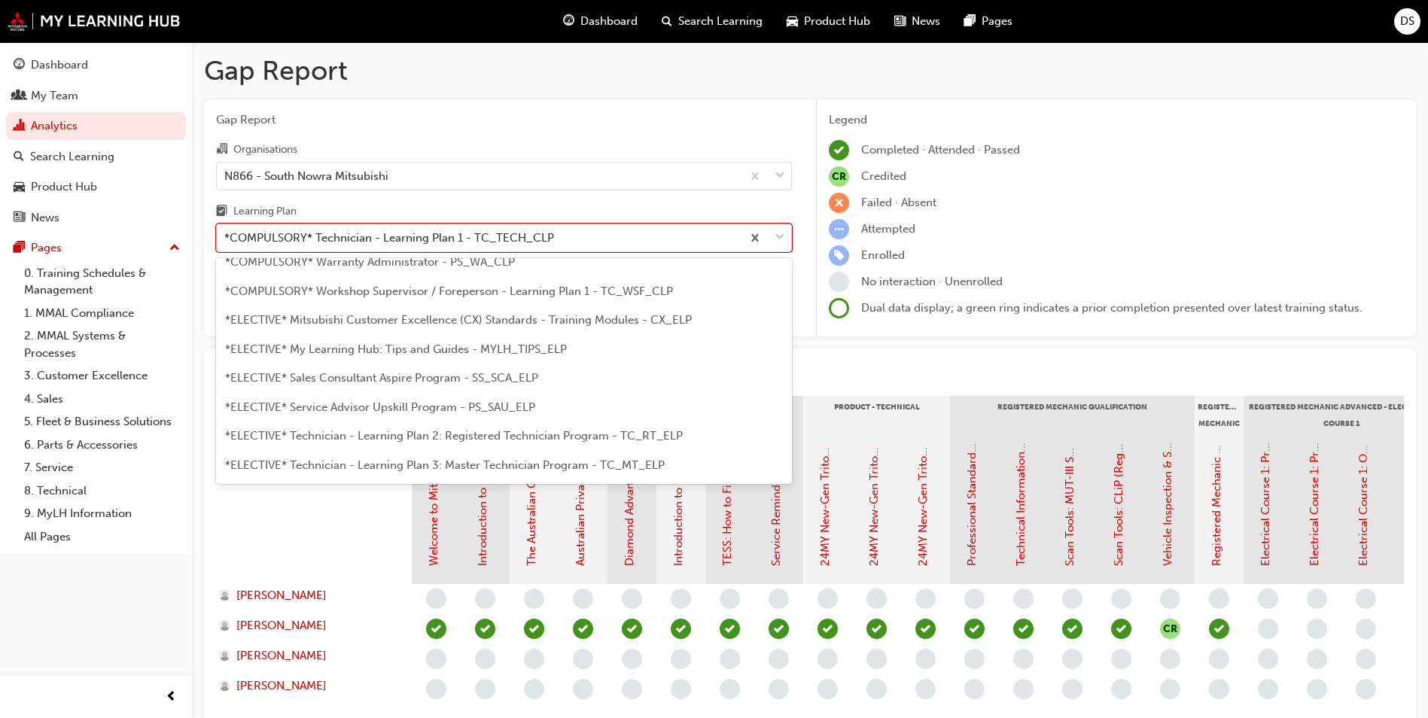
scroll to position [737, 0]
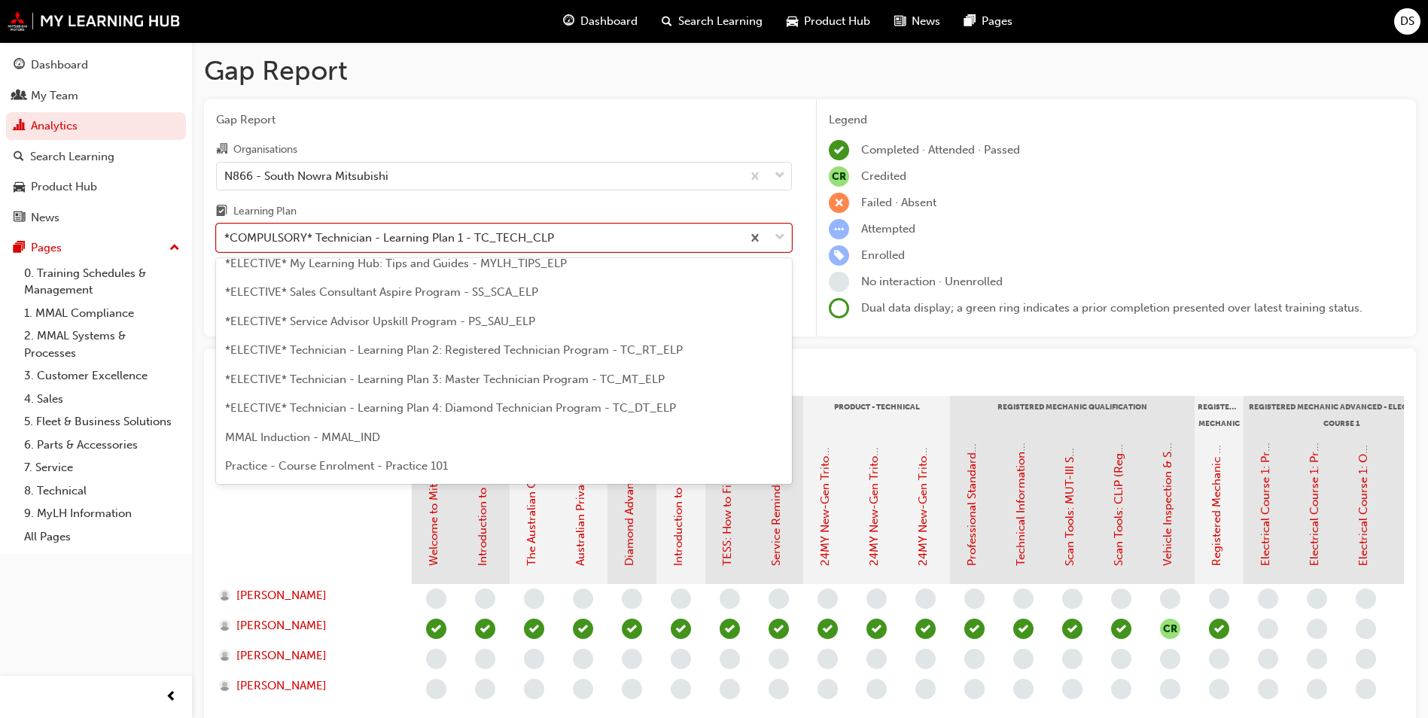
click at [587, 355] on span "*ELECTIVE* Technician - Learning Plan 2: Registered Technician Program - TC_RT_…" at bounding box center [454, 350] width 458 height 14
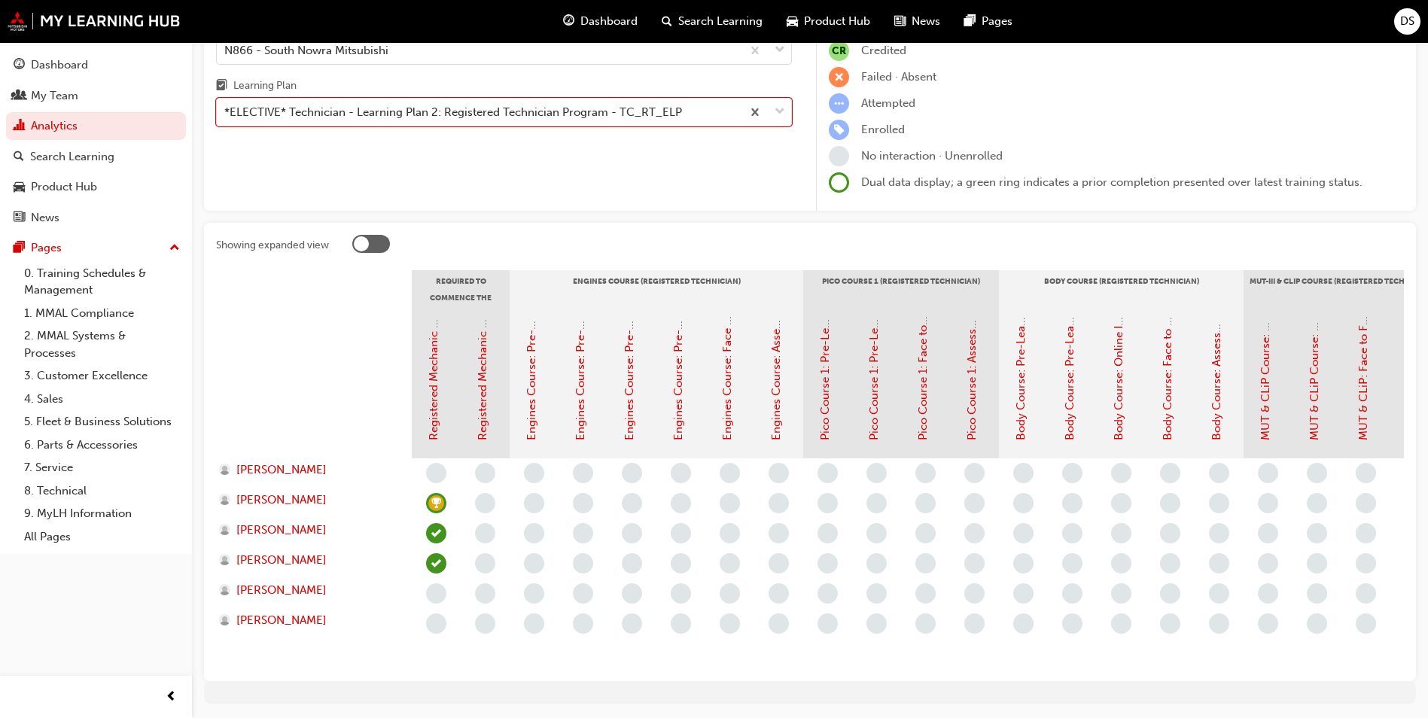
scroll to position [151, 0]
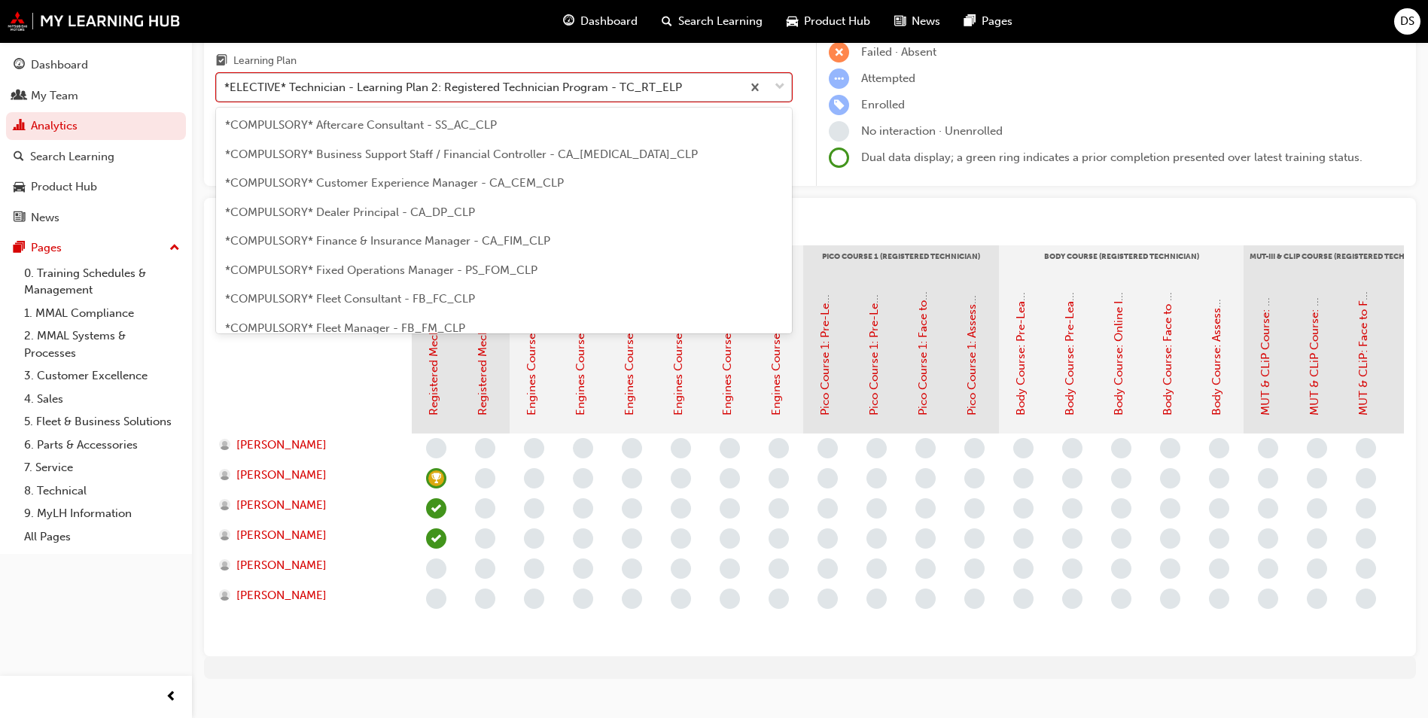
click at [473, 95] on div "*ELECTIVE* Technician - Learning Plan 2: Registered Technician Program - TC_RT_…" at bounding box center [453, 87] width 458 height 17
click at [226, 93] on input "Learning Plan option *ELECTIVE* Technician - Learning Plan 2: Registered Techni…" at bounding box center [225, 87] width 2 height 13
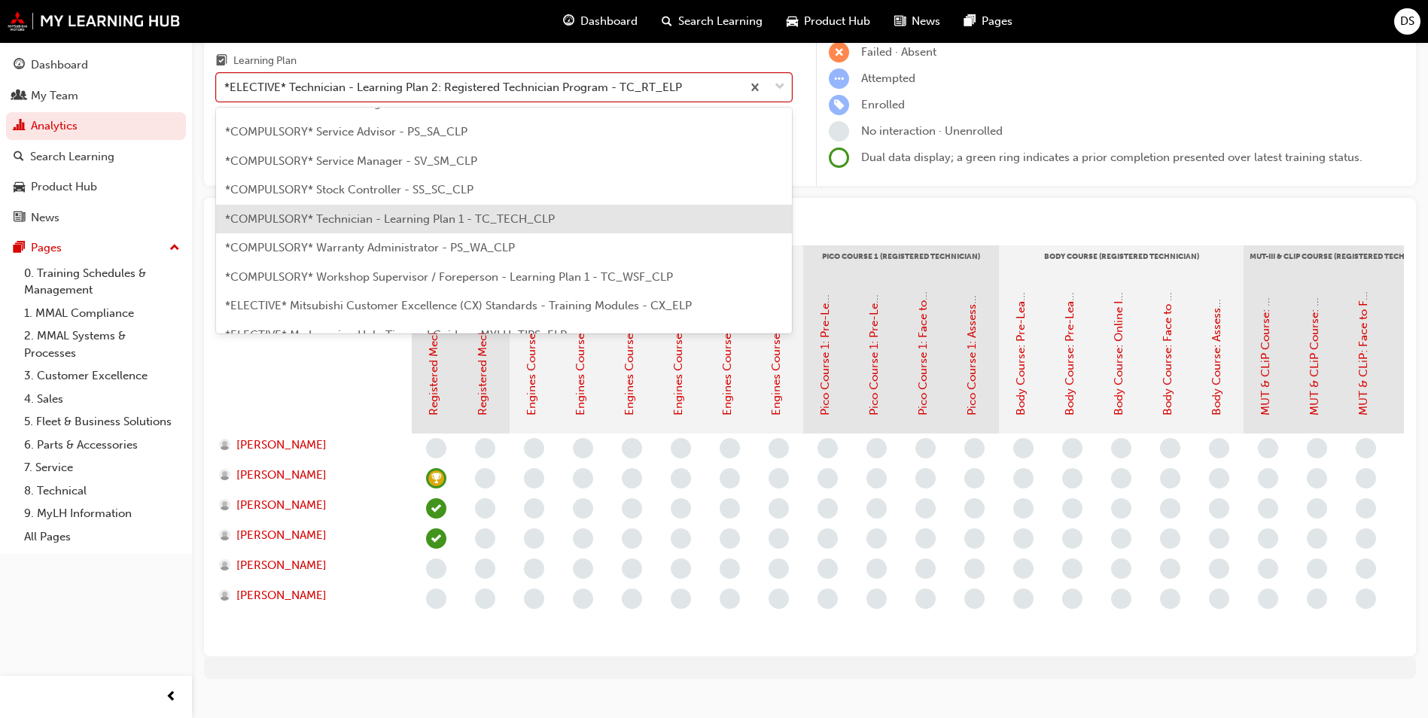
scroll to position [527, 0]
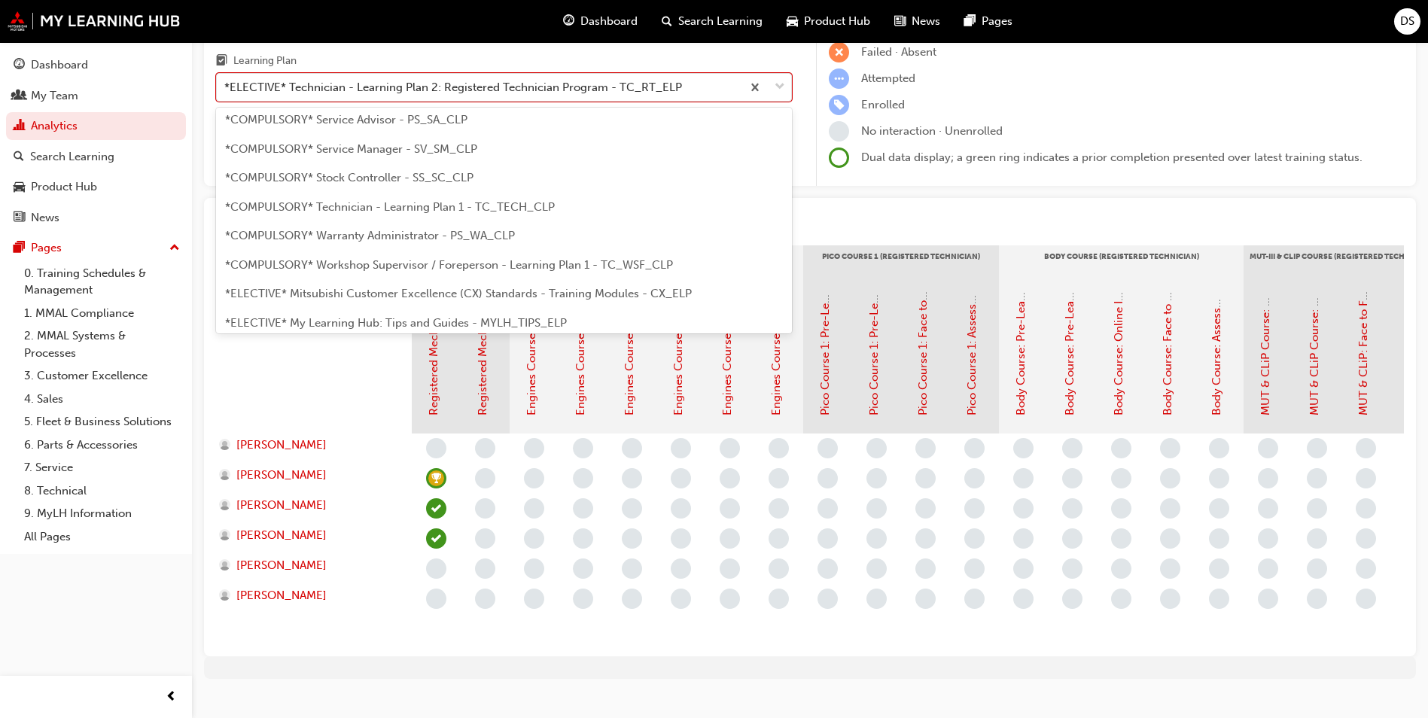
click at [608, 213] on div "*COMPULSORY* Technician - Learning Plan 1 - TC_TECH_CLP" at bounding box center [504, 207] width 576 height 29
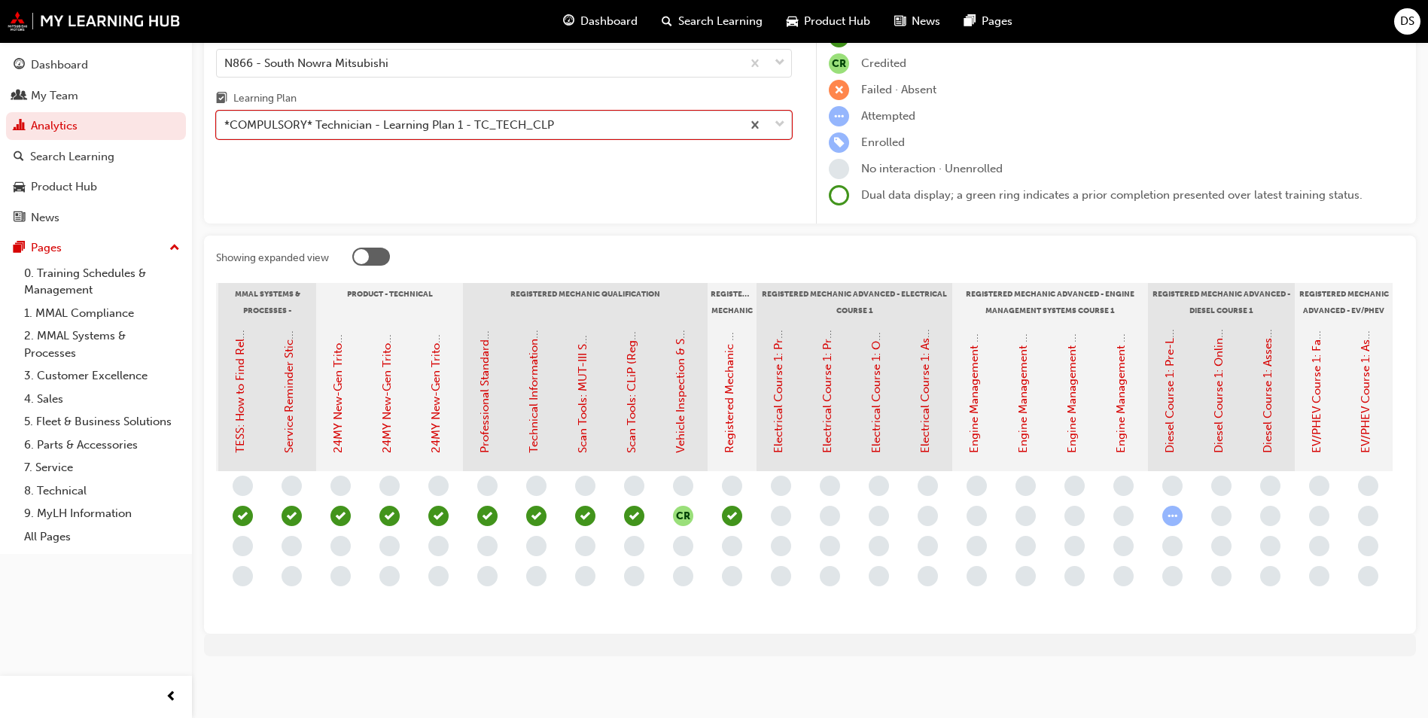
scroll to position [0, 525]
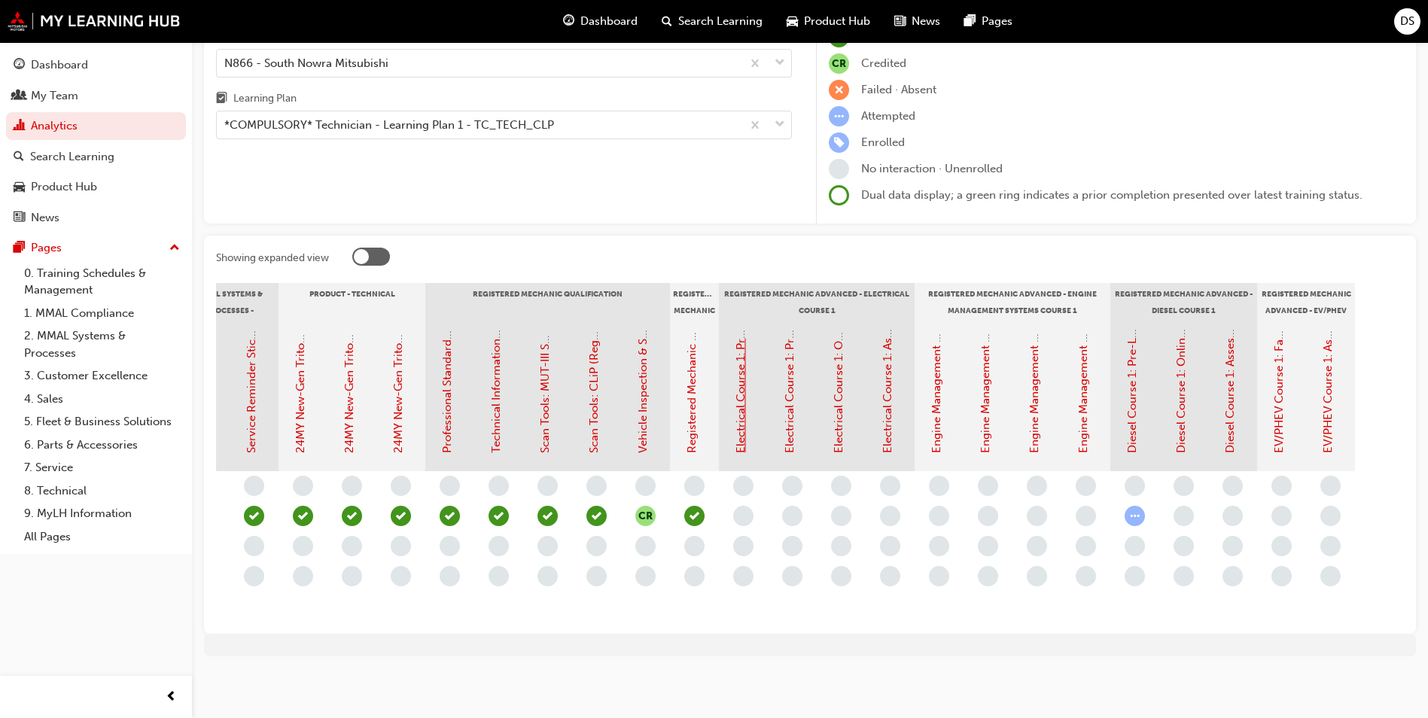
click at [741, 426] on link "Electrical Course 1: Pre-Learning Module 1 (Registered Mechanic Advanced)" at bounding box center [741, 255] width 14 height 396
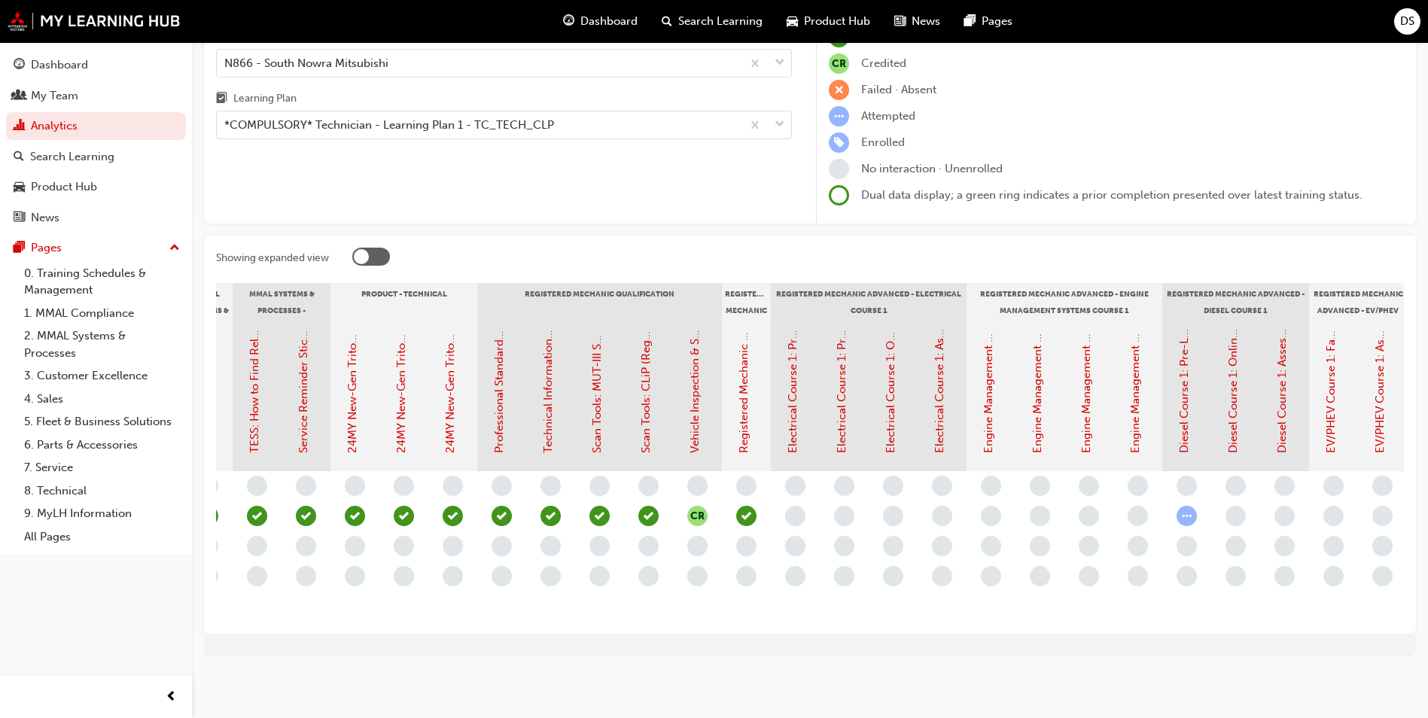
scroll to position [0, 483]
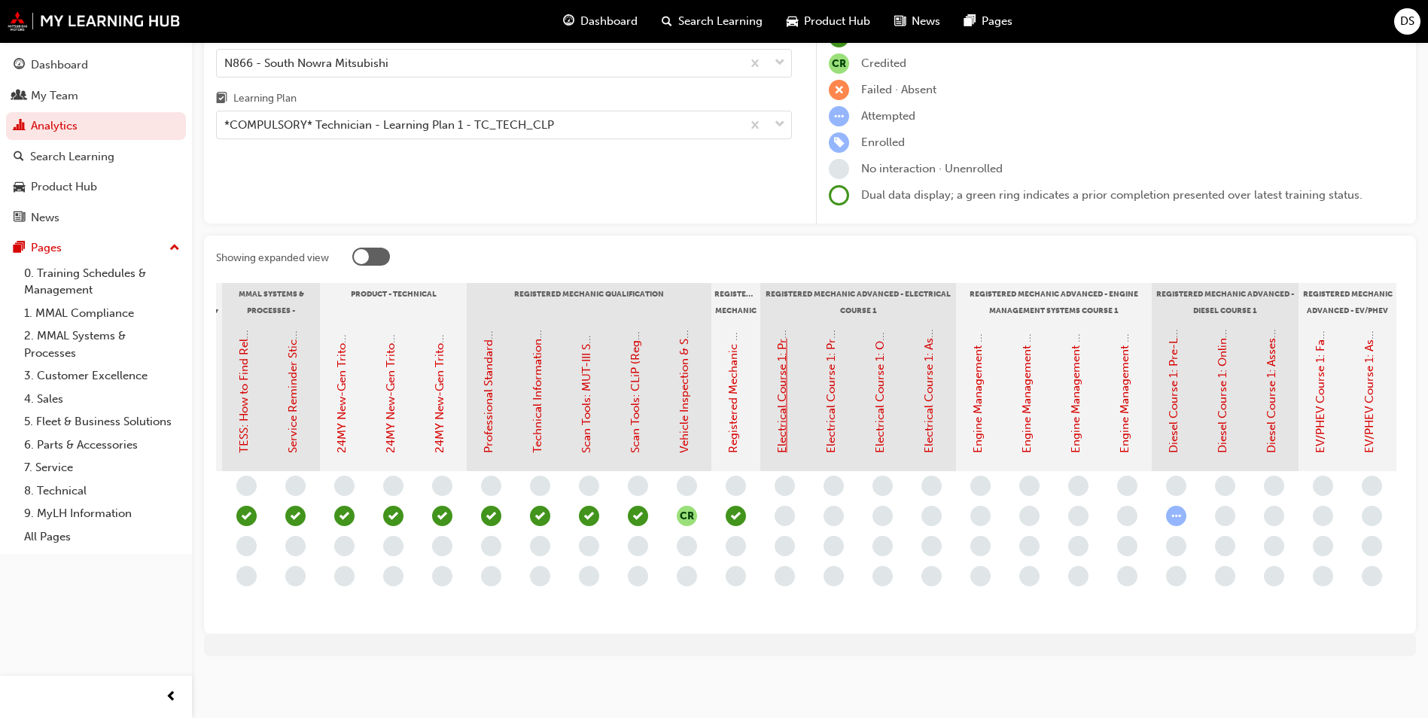
click at [784, 397] on link "Electrical Course 1: Pre-Learning Module 1 (Registered Mechanic Advanced)" at bounding box center [782, 255] width 14 height 396
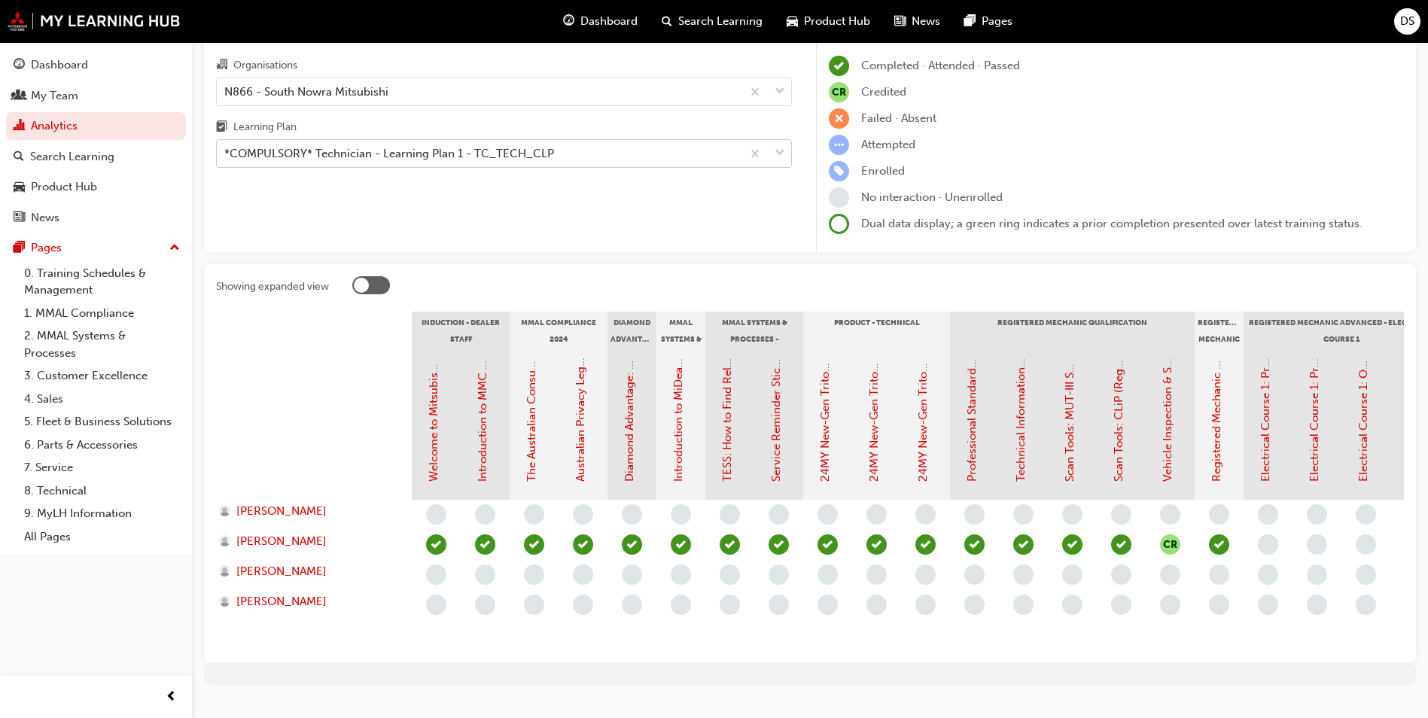
scroll to position [49, 0]
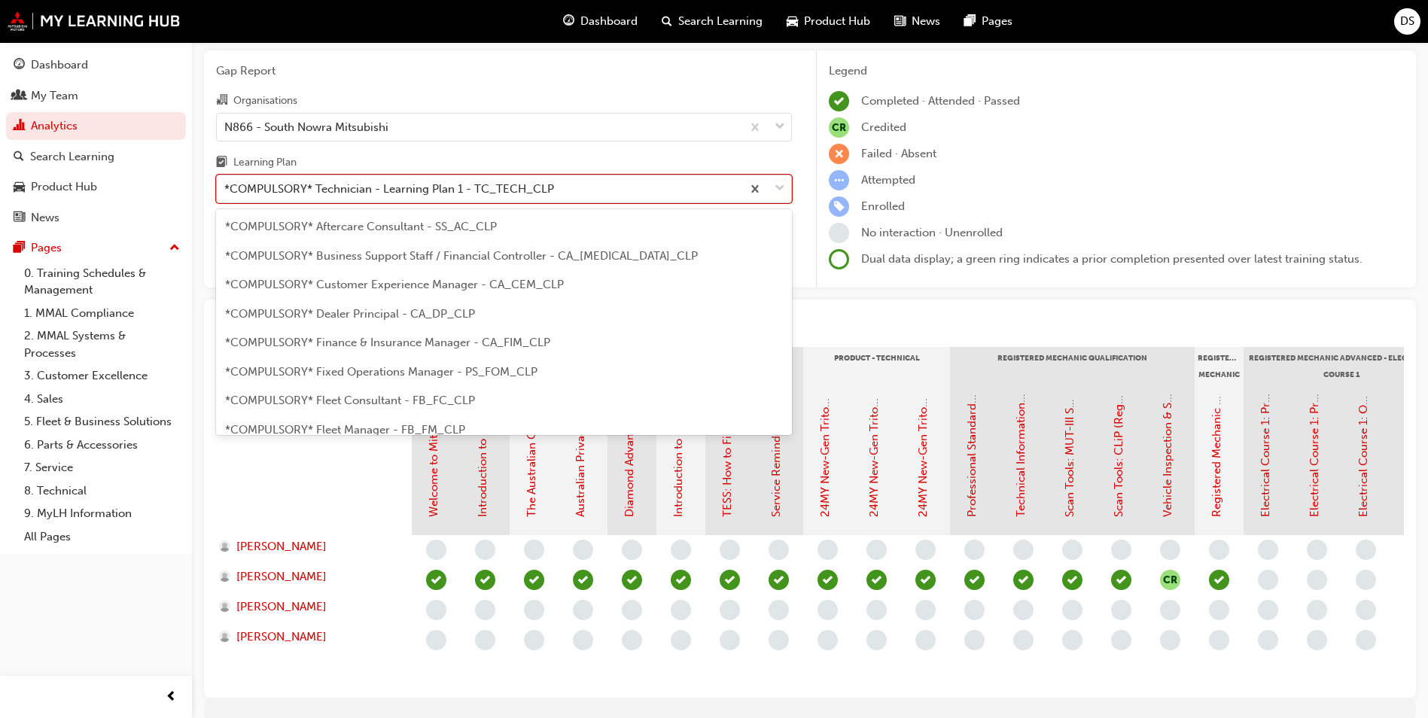
click at [498, 190] on div "*COMPULSORY* Technician - Learning Plan 1 - TC_TECH_CLP" at bounding box center [389, 189] width 330 height 17
click at [226, 190] on input "Learning Plan option *COMPULSORY* Technician - Learning Plan 1 - TC_TECH_CLP fo…" at bounding box center [225, 188] width 2 height 13
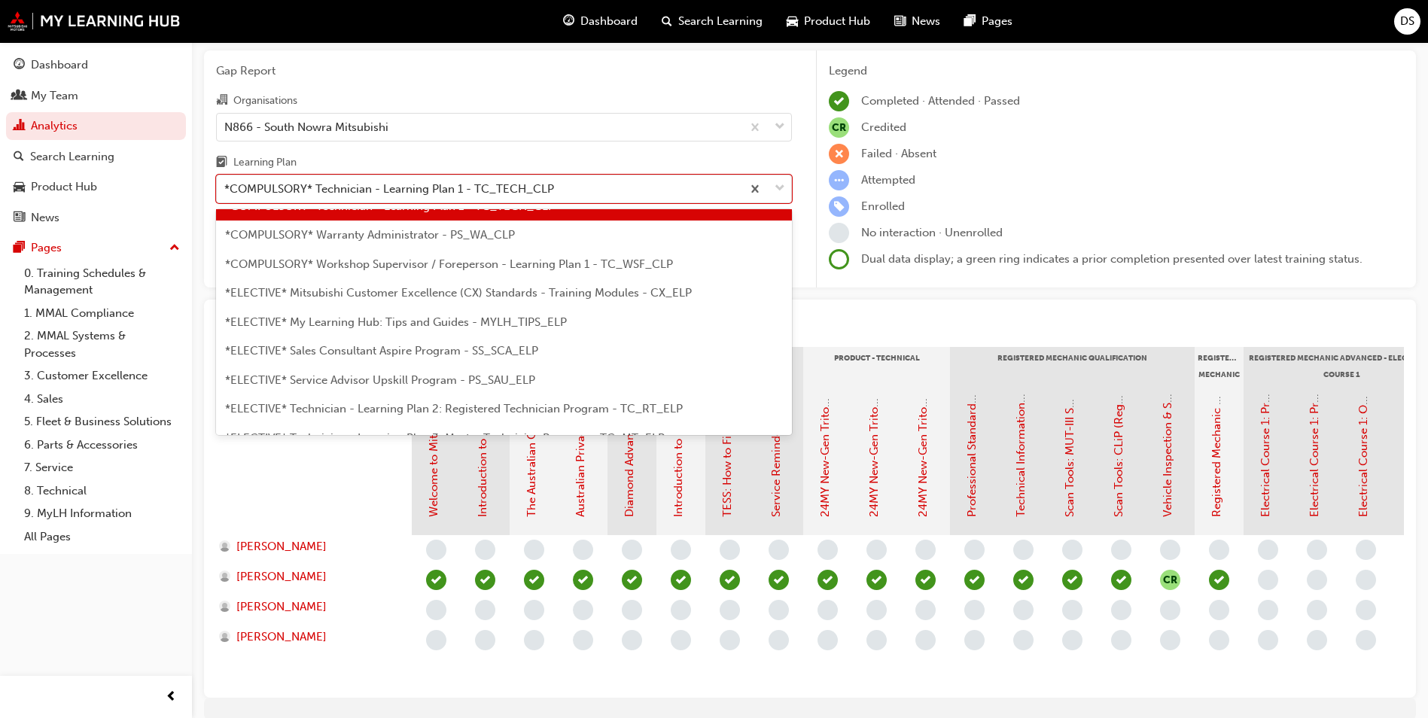
scroll to position [651, 0]
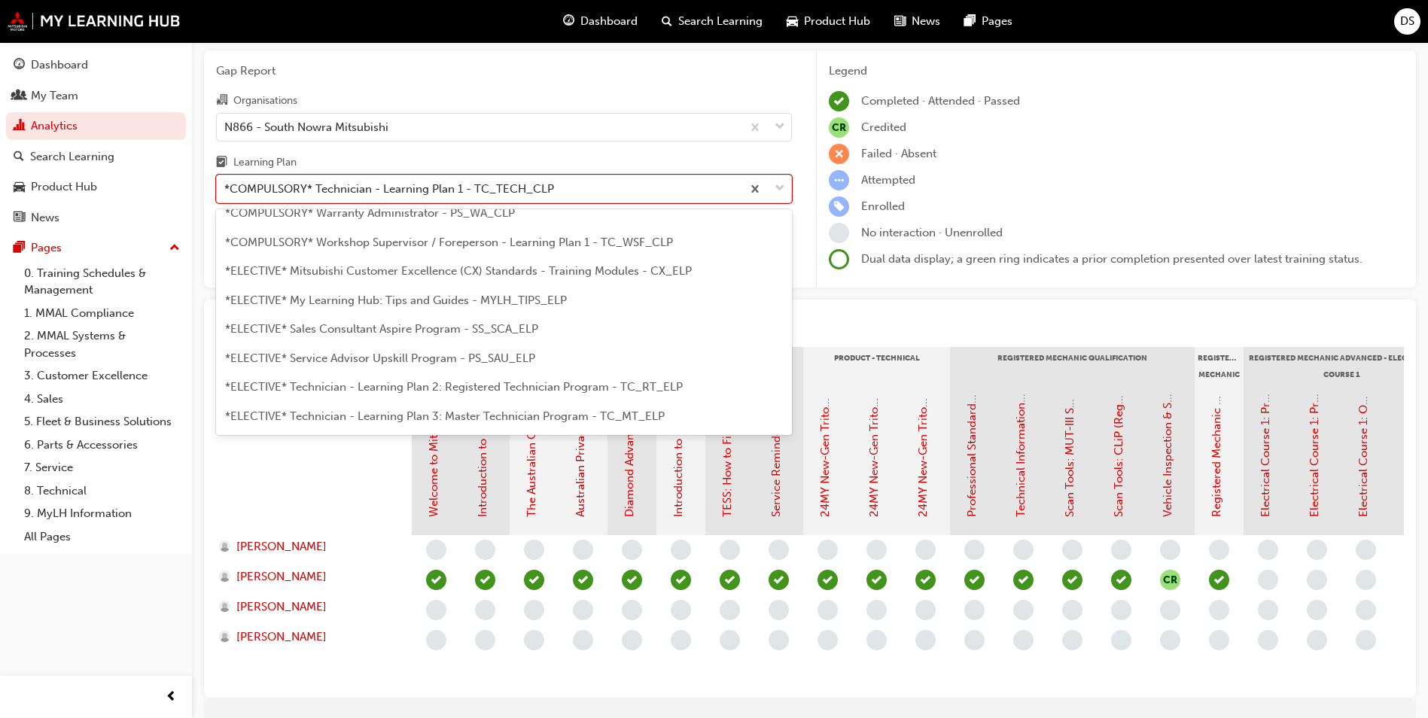
click at [523, 236] on span "*COMPULSORY* Workshop Supervisor / Foreperson - Learning Plan 1 - TC_WSF_CLP" at bounding box center [449, 243] width 448 height 14
